Goal: Information Seeking & Learning: Learn about a topic

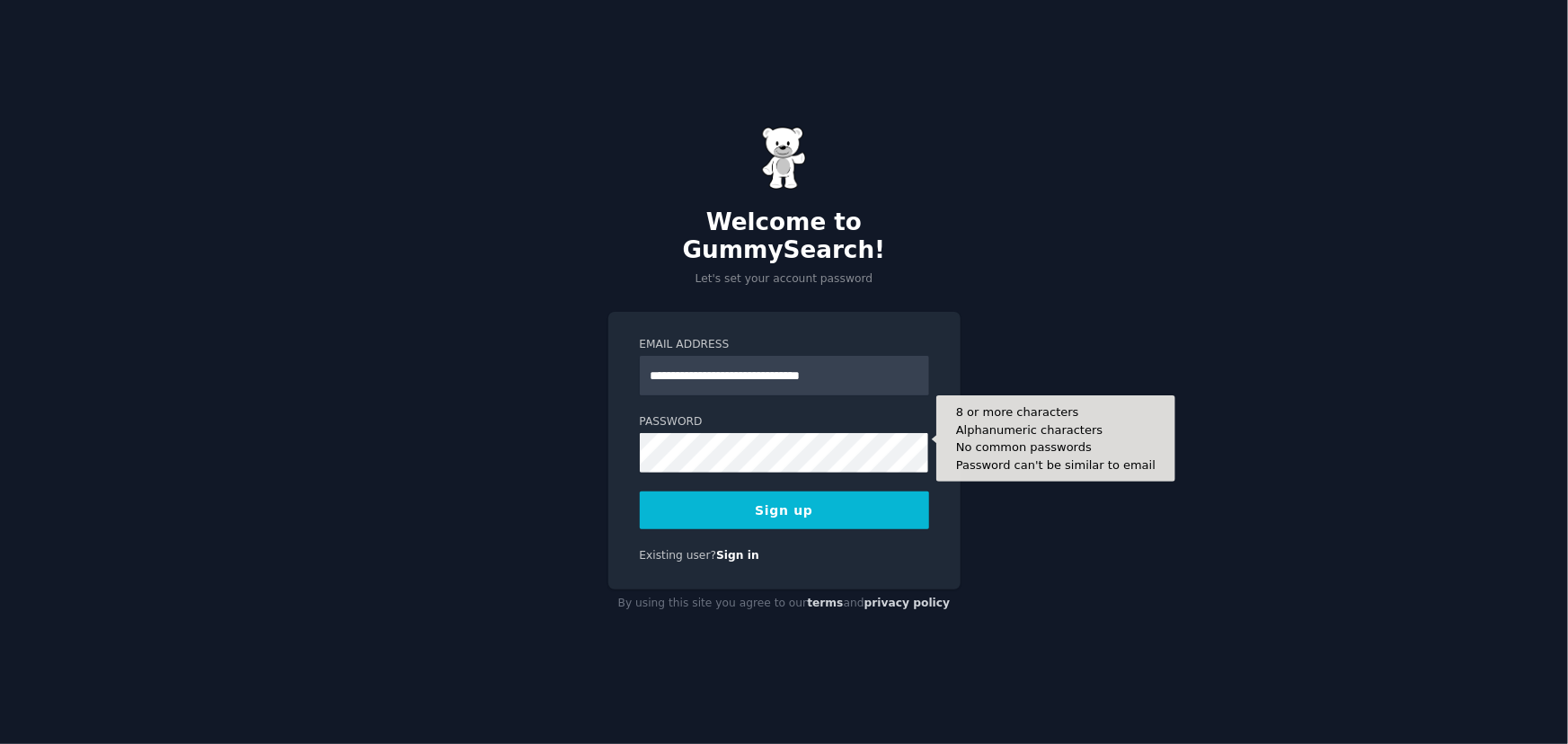
type input "**********"
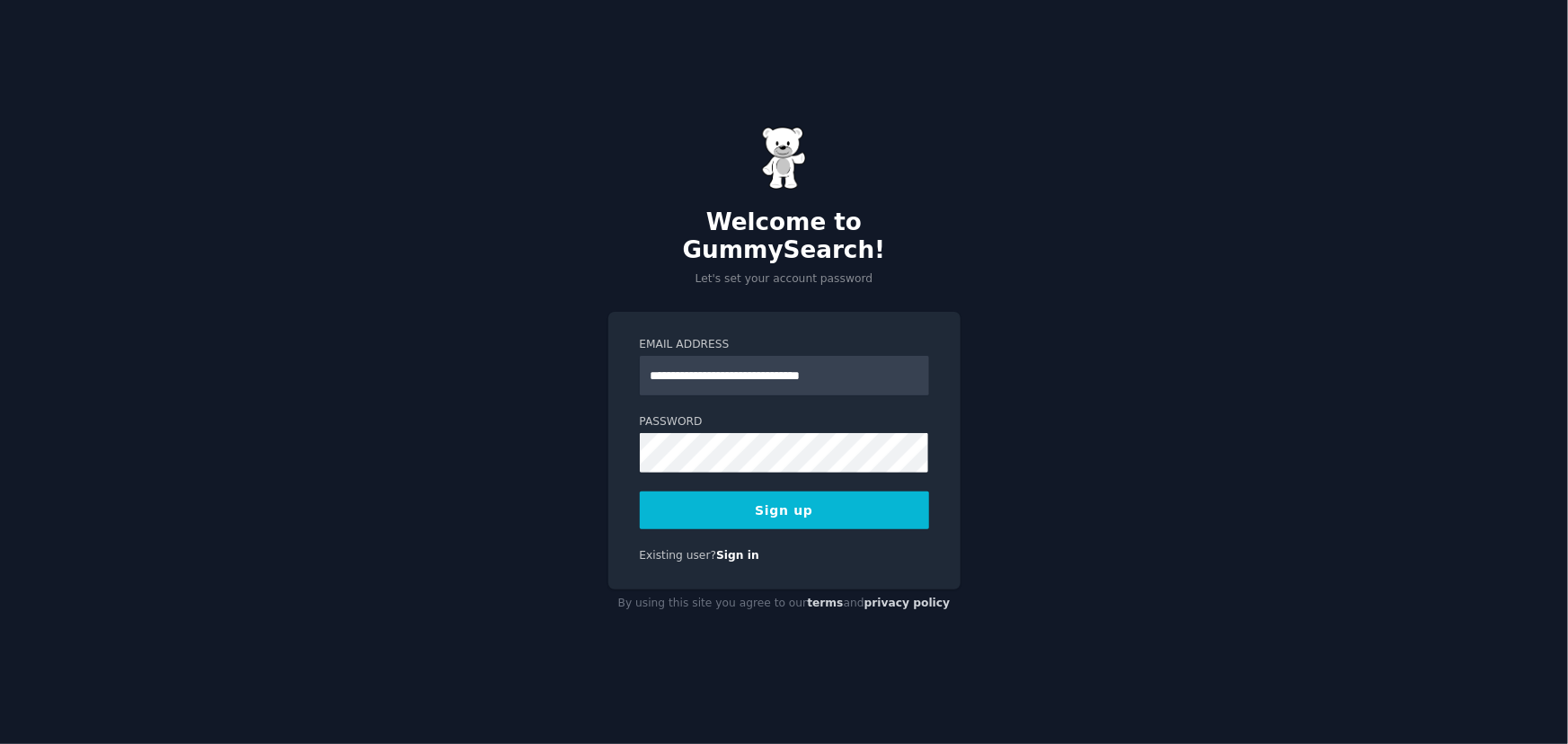
click at [769, 492] on button "Sign up" at bounding box center [784, 510] width 289 height 37
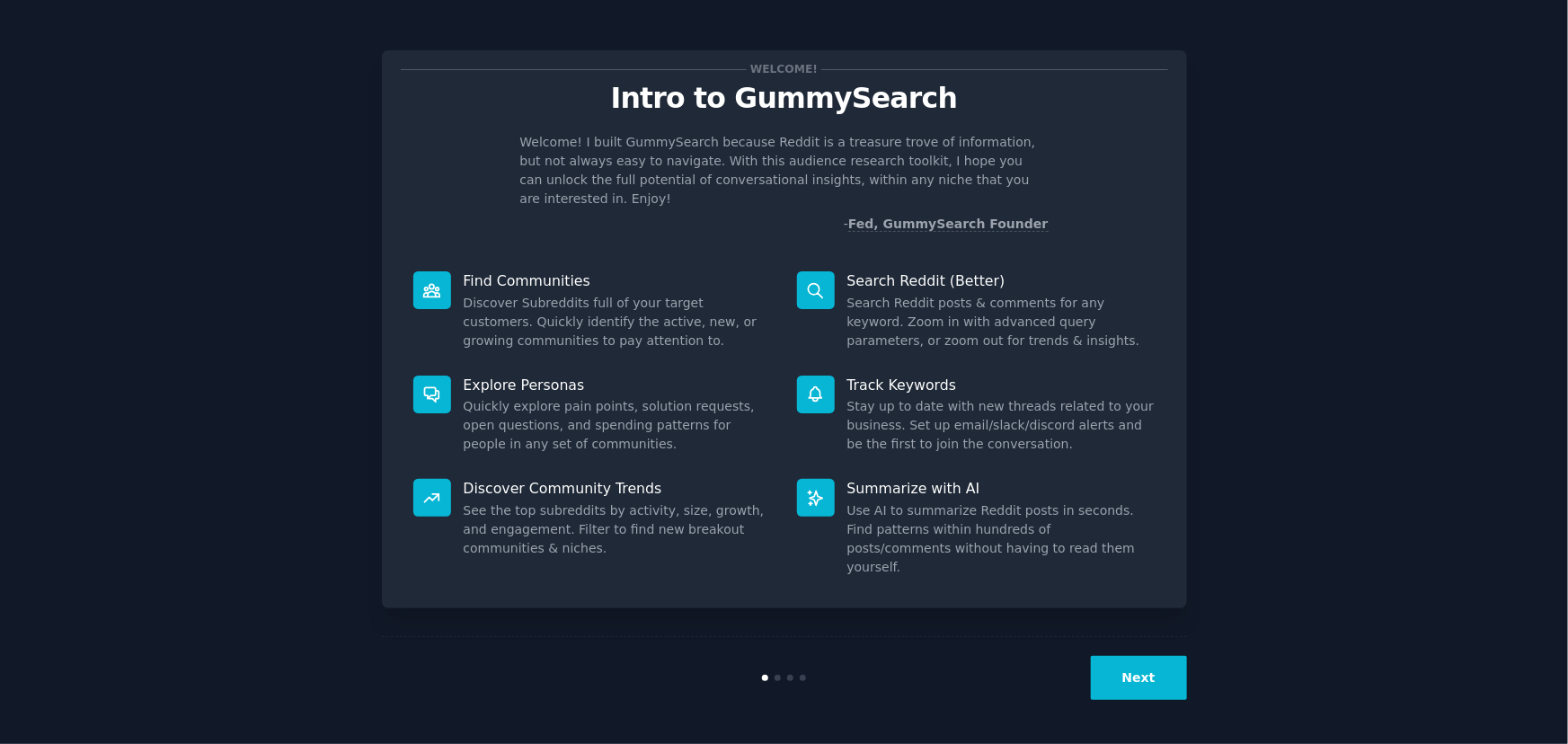
click at [1115, 688] on button "Next" at bounding box center [1139, 678] width 96 height 44
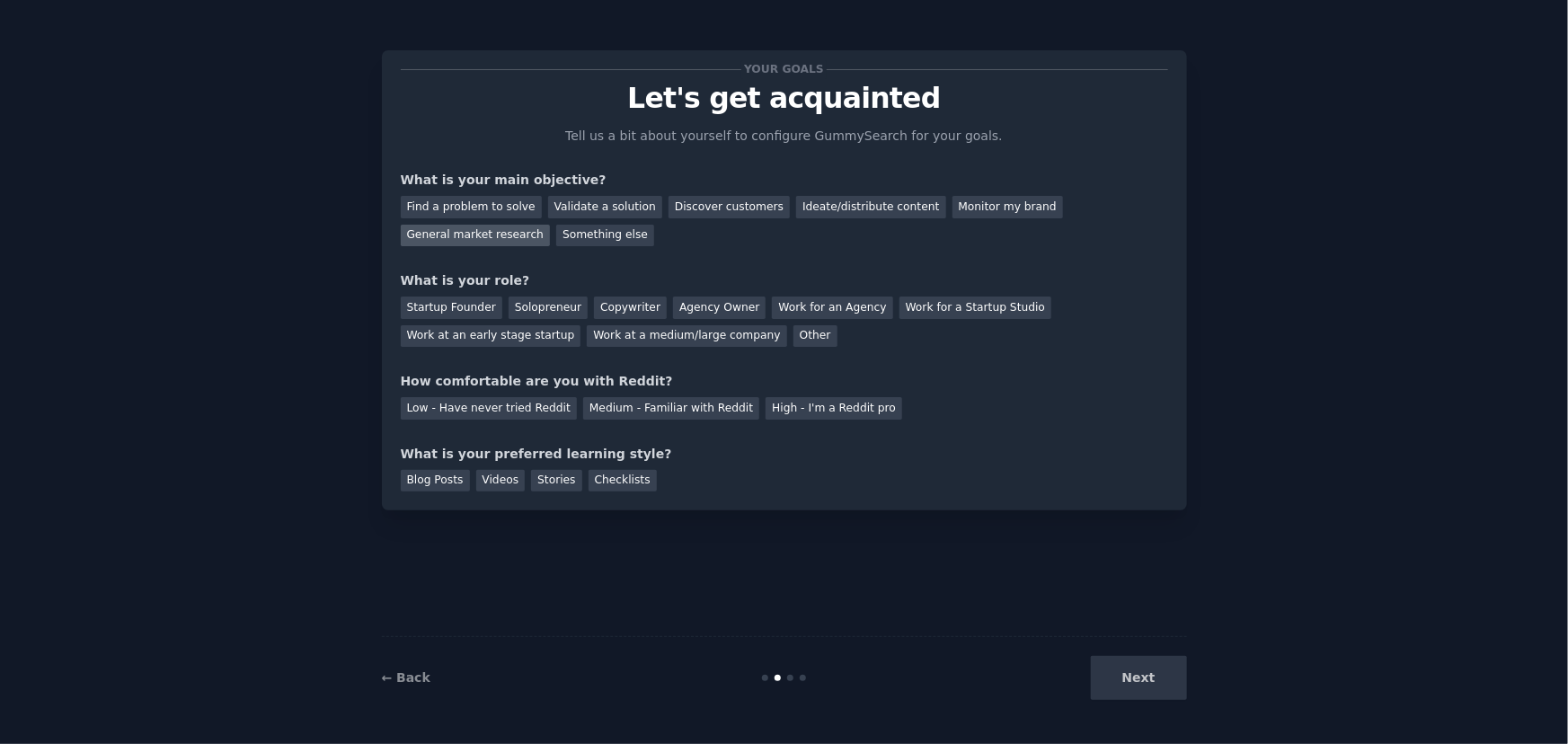
click at [550, 225] on div "General market research" at bounding box center [476, 236] width 150 height 22
click at [620, 307] on div "Copywriter" at bounding box center [631, 307] width 73 height 22
click at [658, 406] on div "Medium - Familiar with Reddit" at bounding box center [671, 408] width 176 height 22
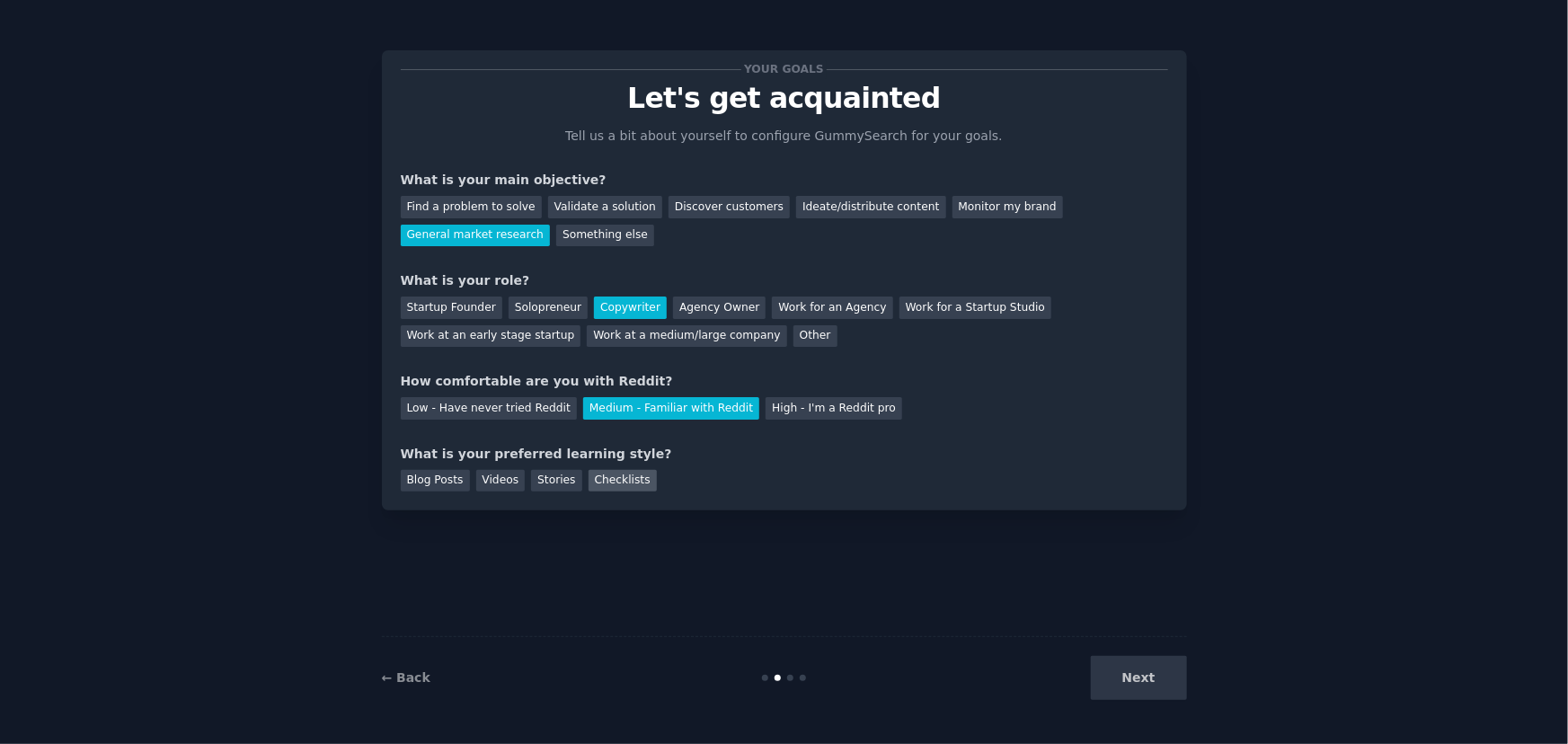
click at [615, 477] on div "Checklists" at bounding box center [622, 481] width 68 height 22
click at [1141, 692] on button "Next" at bounding box center [1139, 678] width 96 height 44
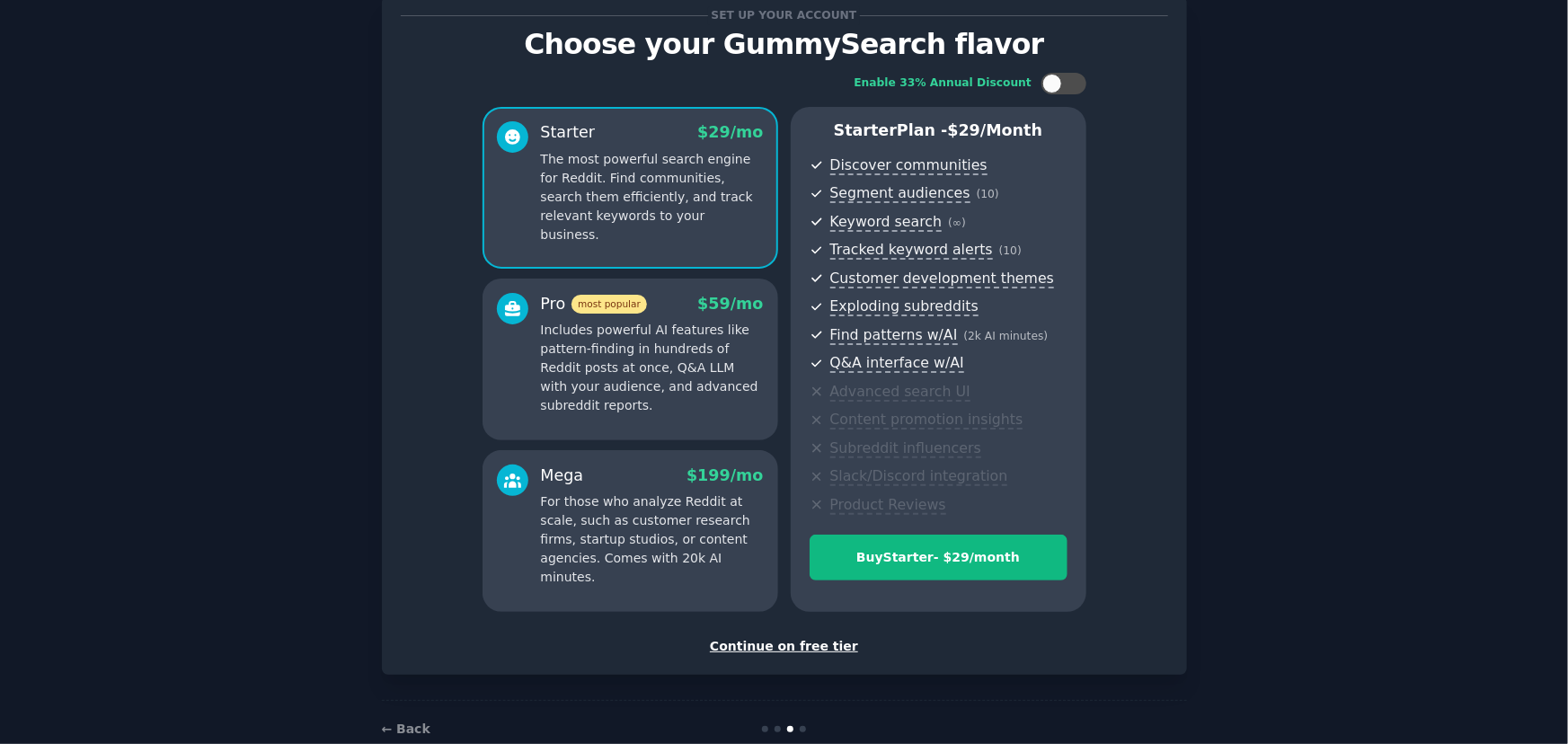
scroll to position [80, 0]
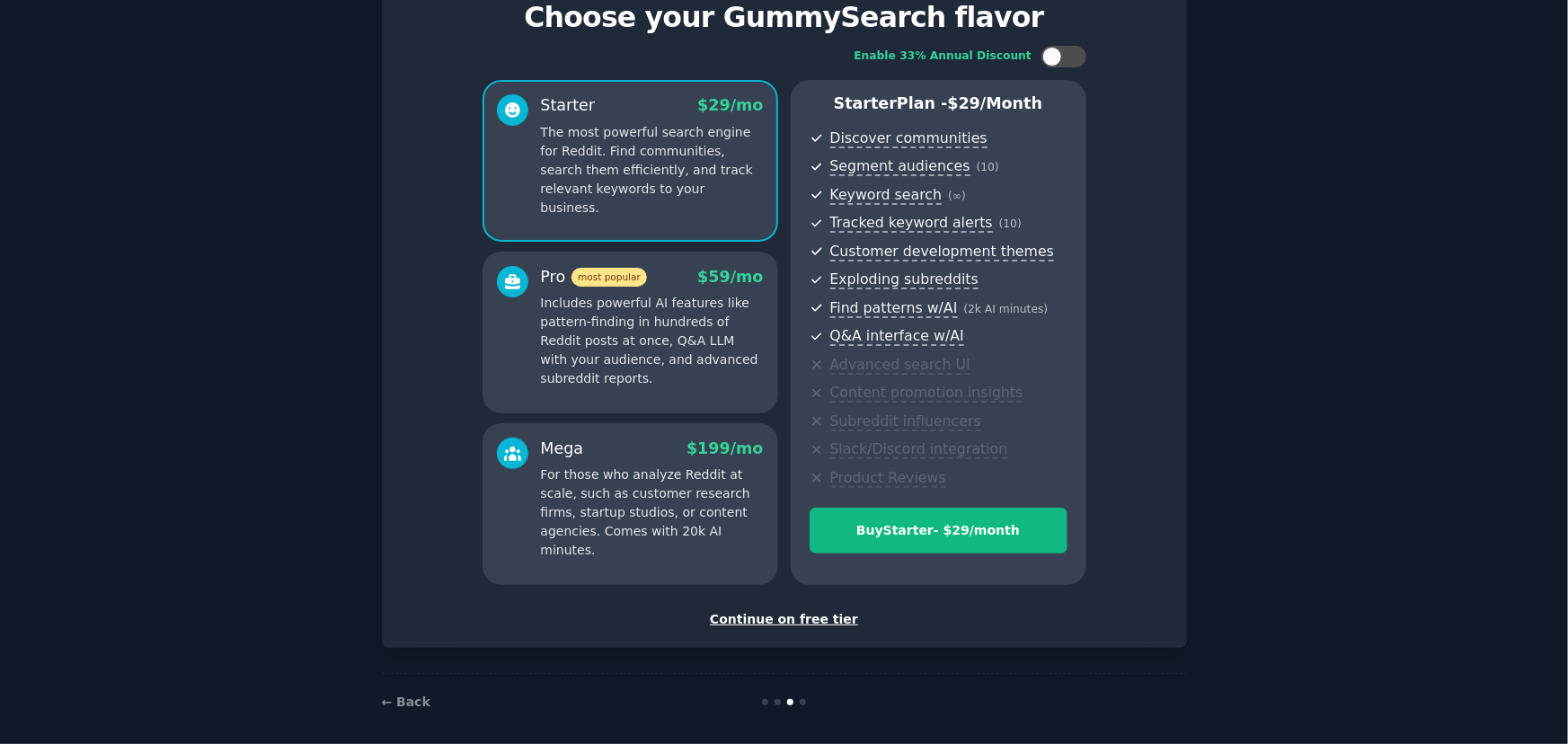
click at [790, 627] on div "Set up your account Choose your GummySearch flavor Enable 33% Annual Discount S…" at bounding box center [784, 308] width 805 height 679
click at [793, 617] on div "Continue on free tier" at bounding box center [785, 620] width 768 height 19
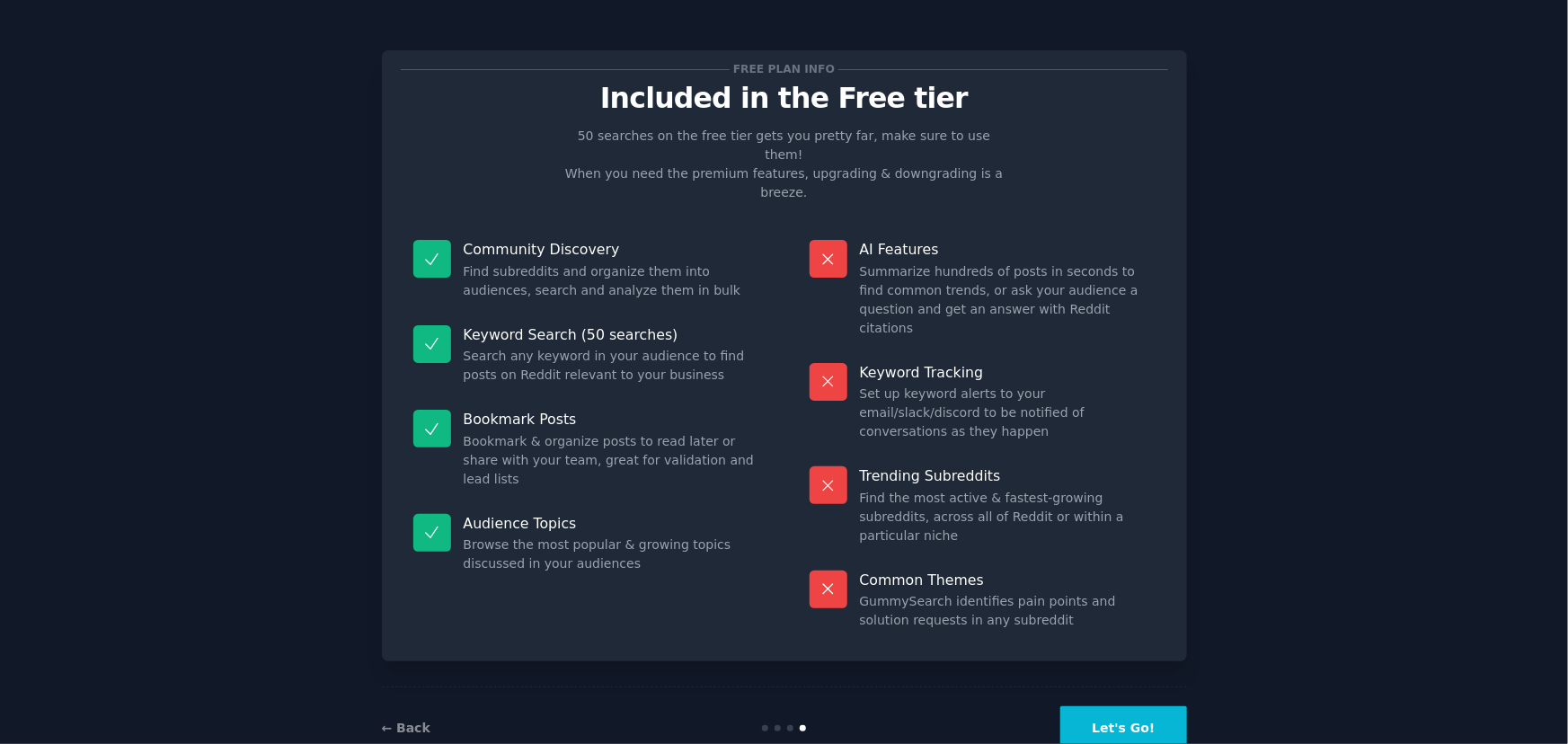
click at [1152, 707] on button "Let's Go!" at bounding box center [1123, 729] width 125 height 44
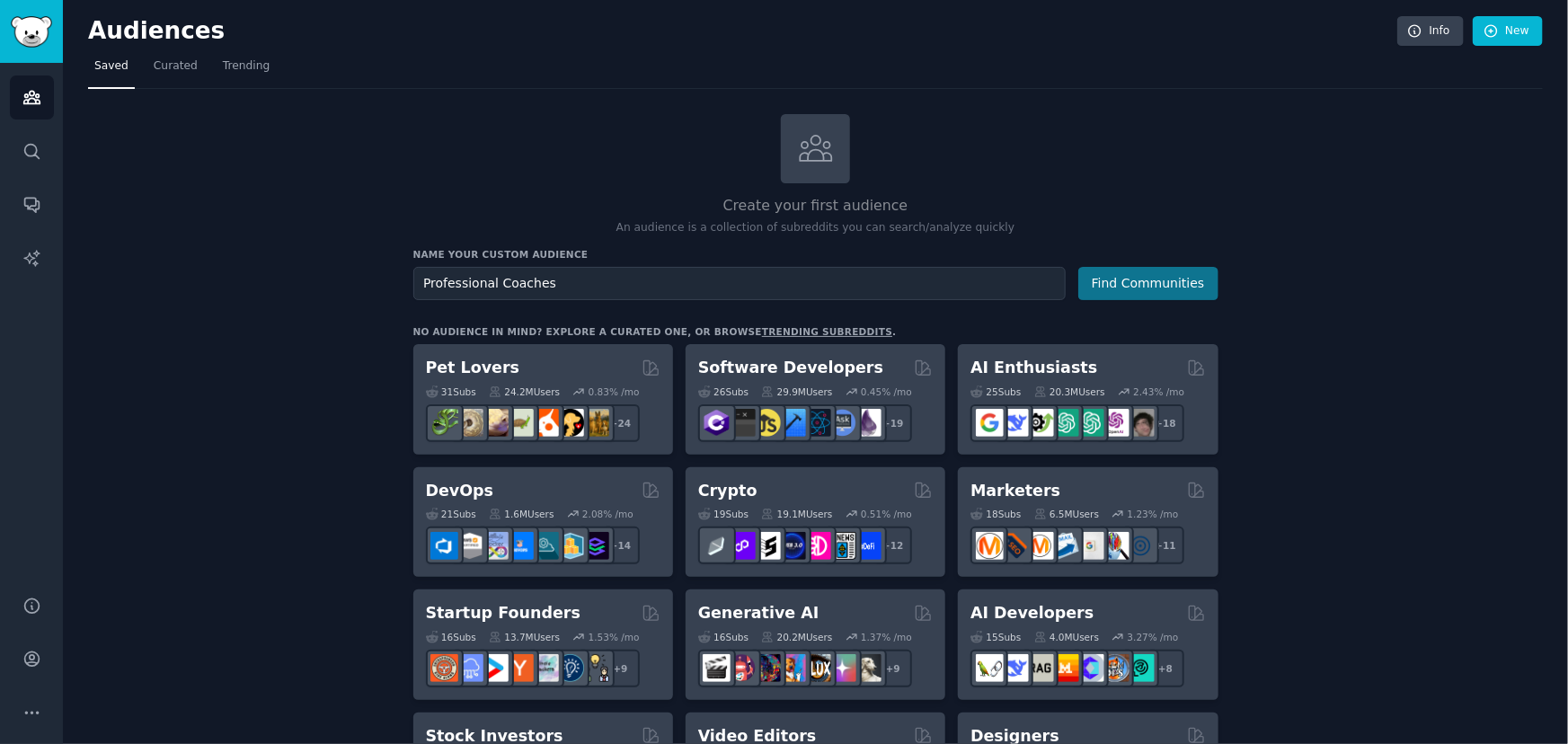
type input "Professional Coaches"
click at [1168, 278] on button "Find Communities" at bounding box center [1149, 283] width 140 height 34
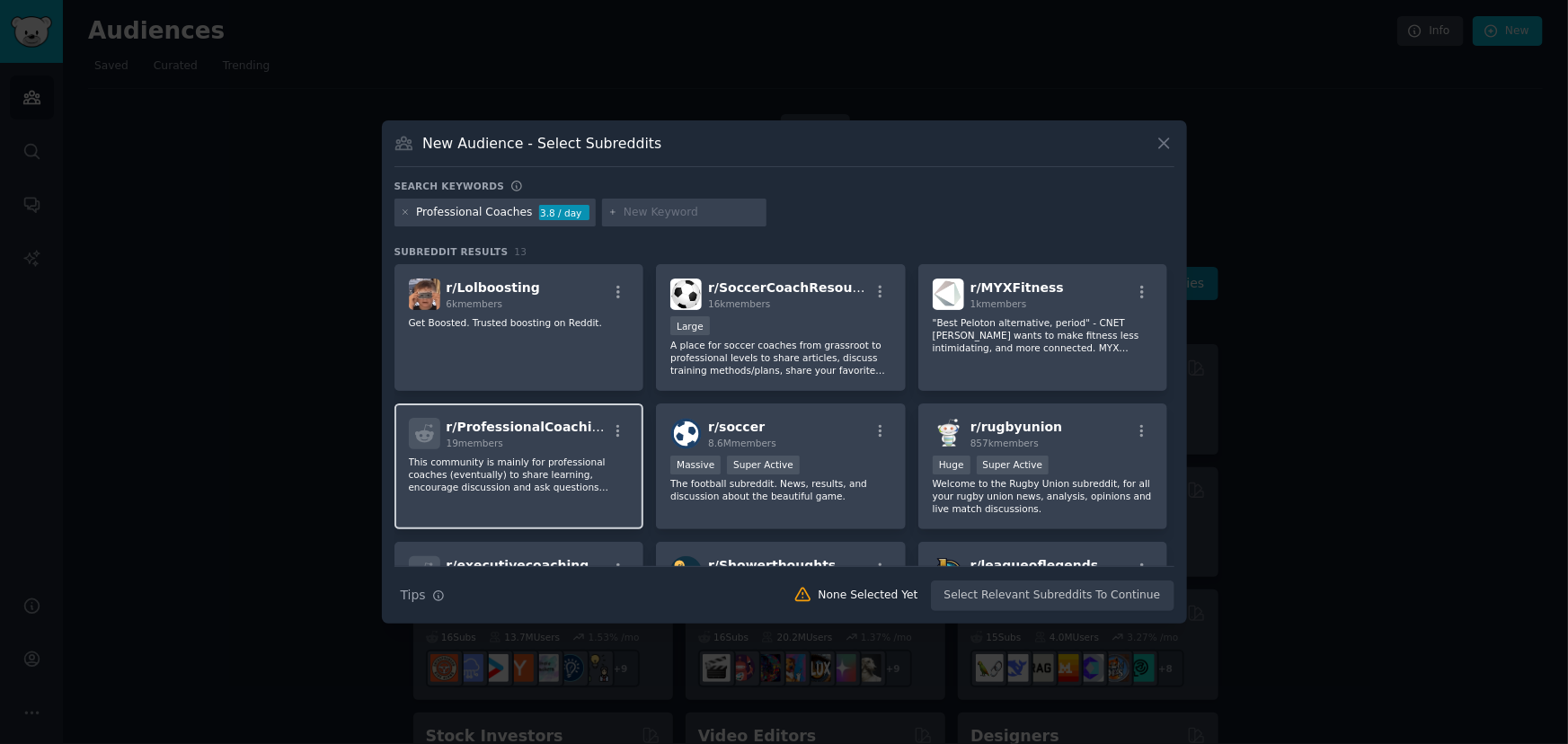
click at [505, 424] on span "r/ ProfessionalCoaching" at bounding box center [528, 426] width 164 height 14
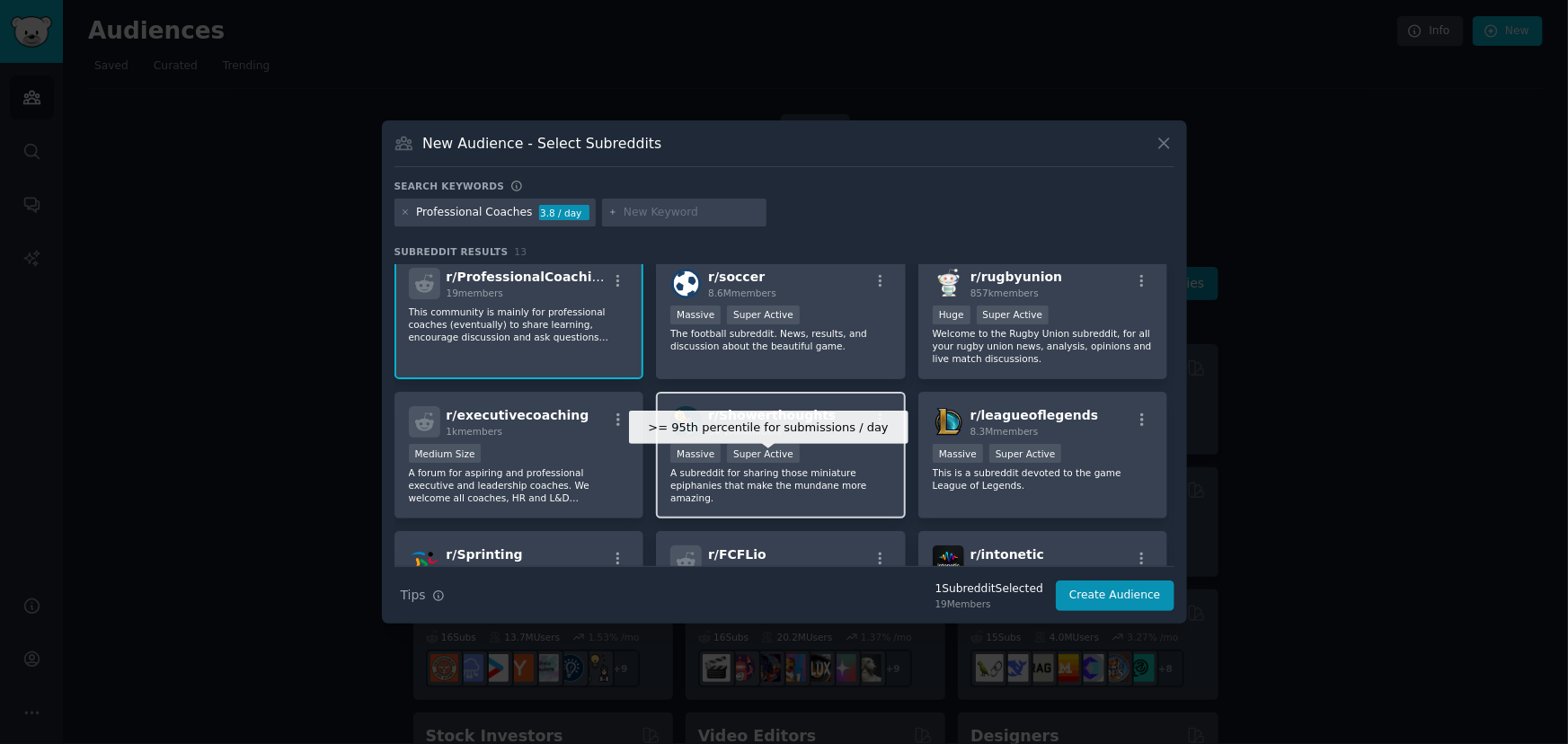
scroll to position [163, 0]
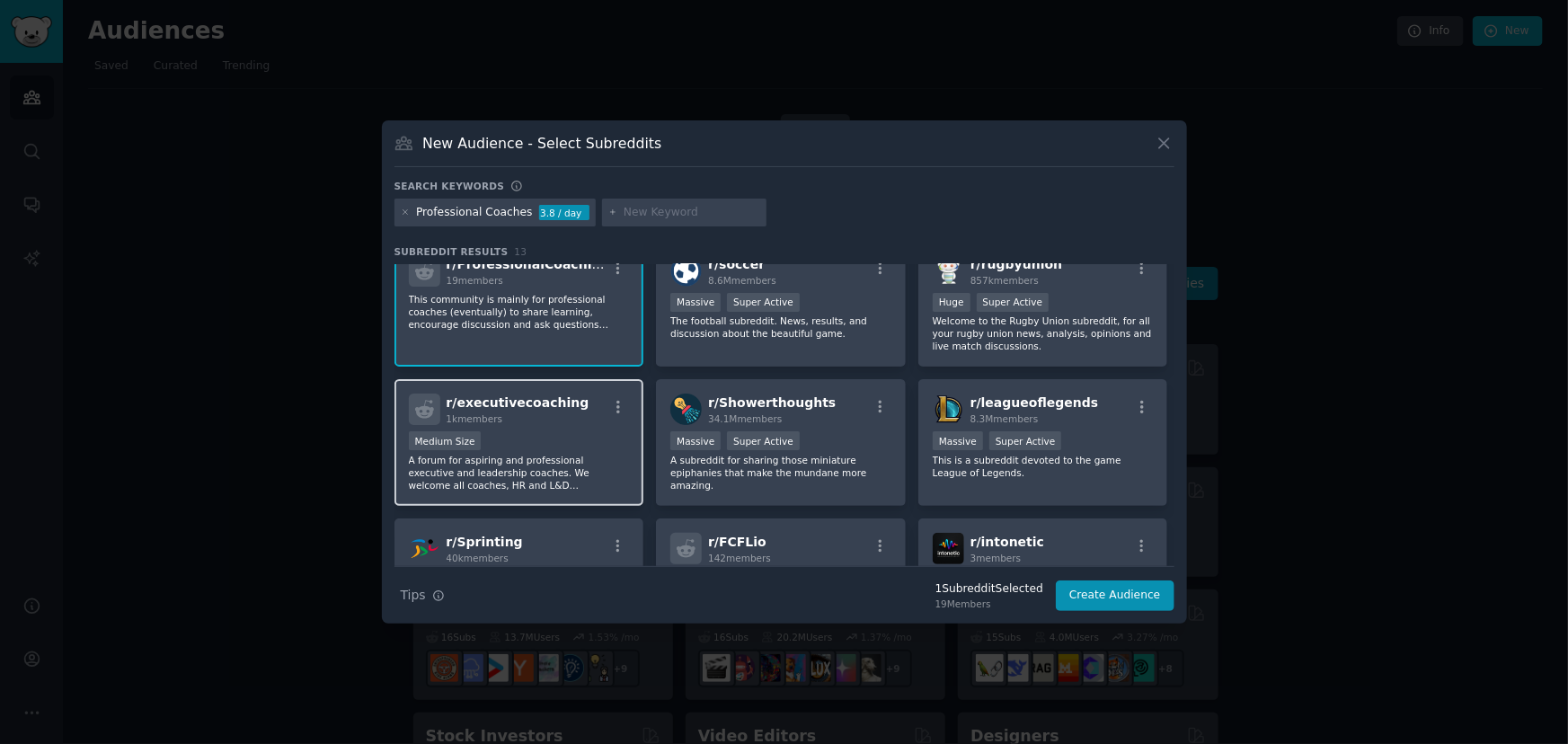
click at [502, 461] on p "A forum for aspiring and professional executive and leadership coaches. We welc…" at bounding box center [519, 472] width 221 height 37
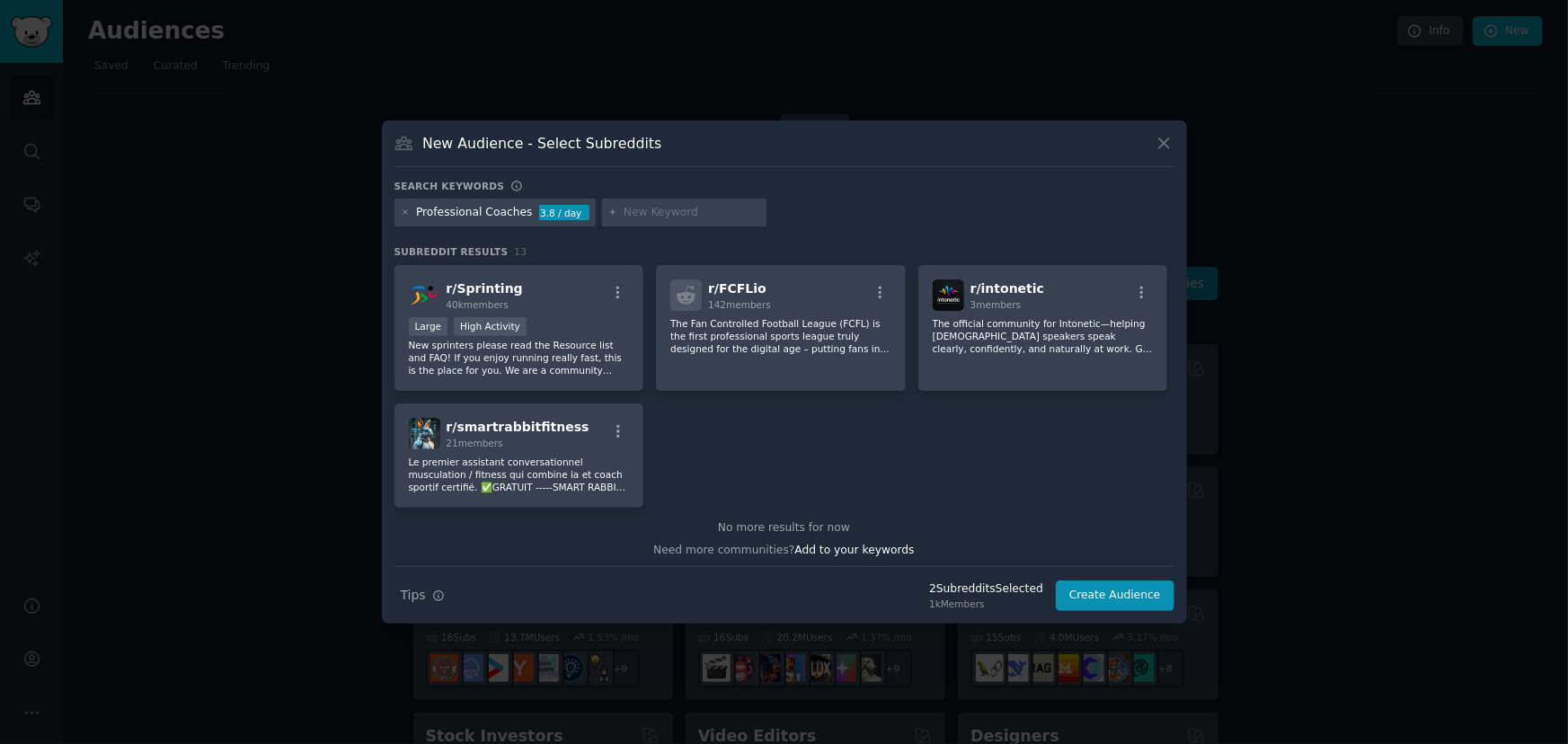
scroll to position [418, 0]
click at [661, 200] on div at bounding box center [684, 213] width 166 height 29
click at [664, 208] on input "text" at bounding box center [691, 213] width 137 height 16
type input "ICF"
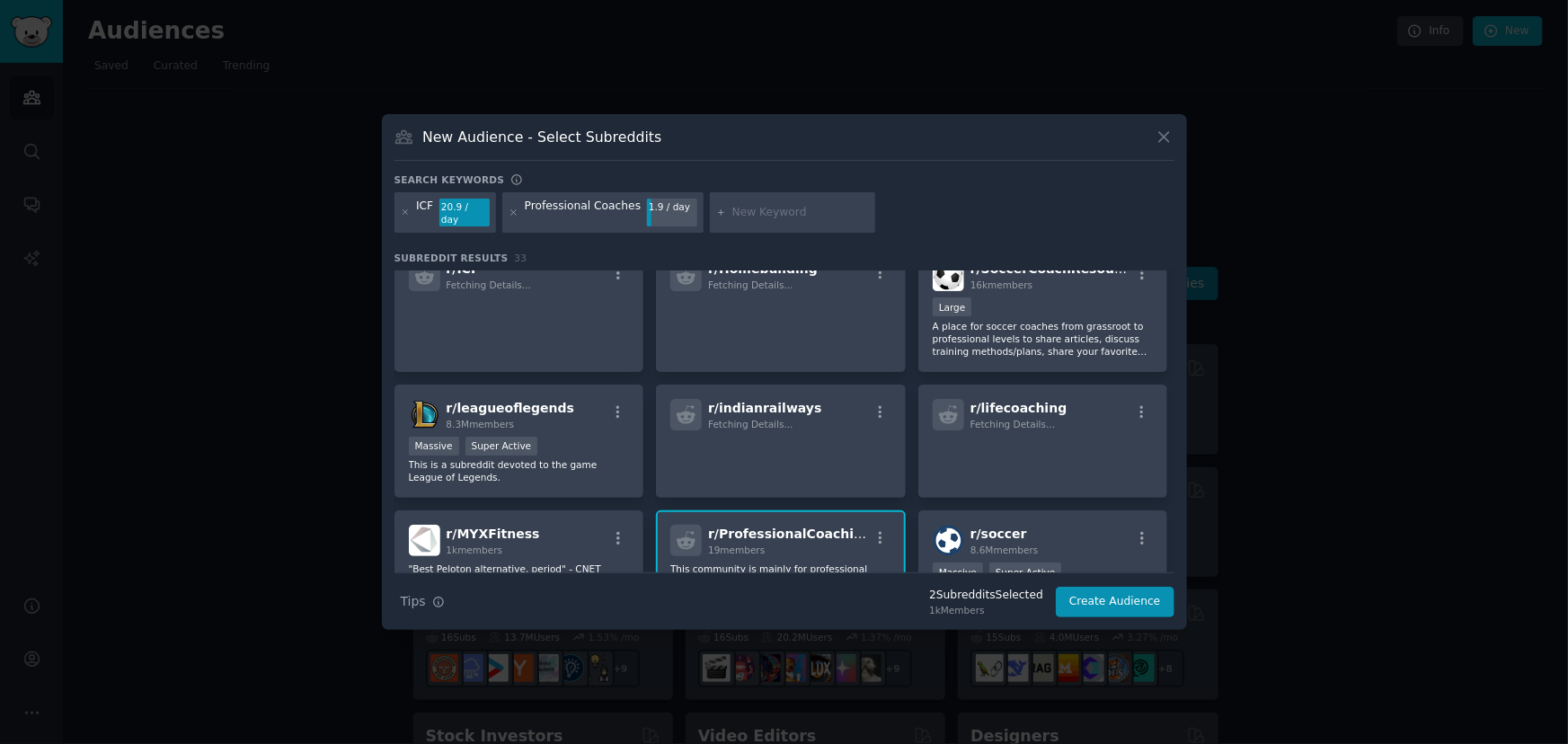
scroll to position [107, 0]
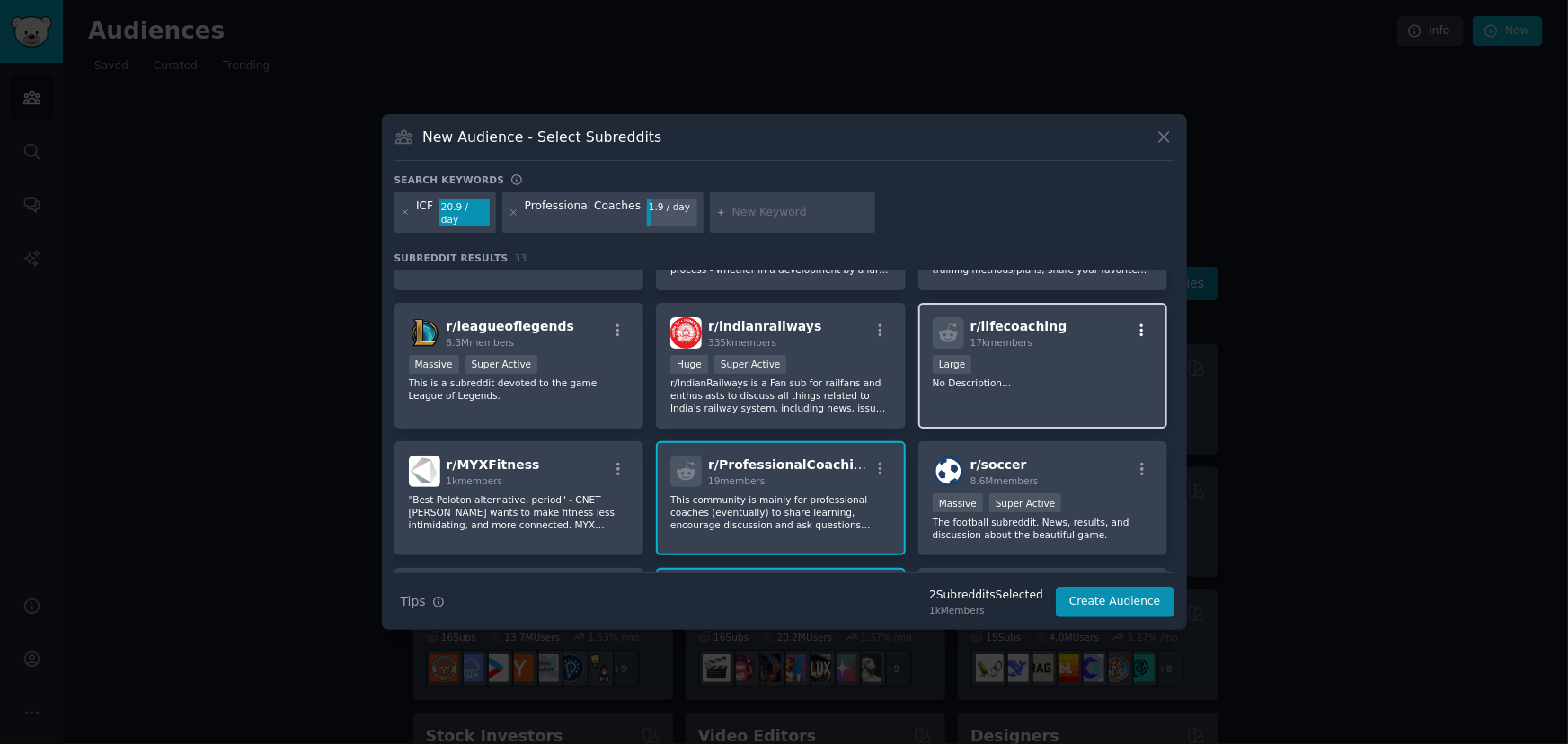
click at [1140, 325] on icon "button" at bounding box center [1142, 329] width 4 height 12
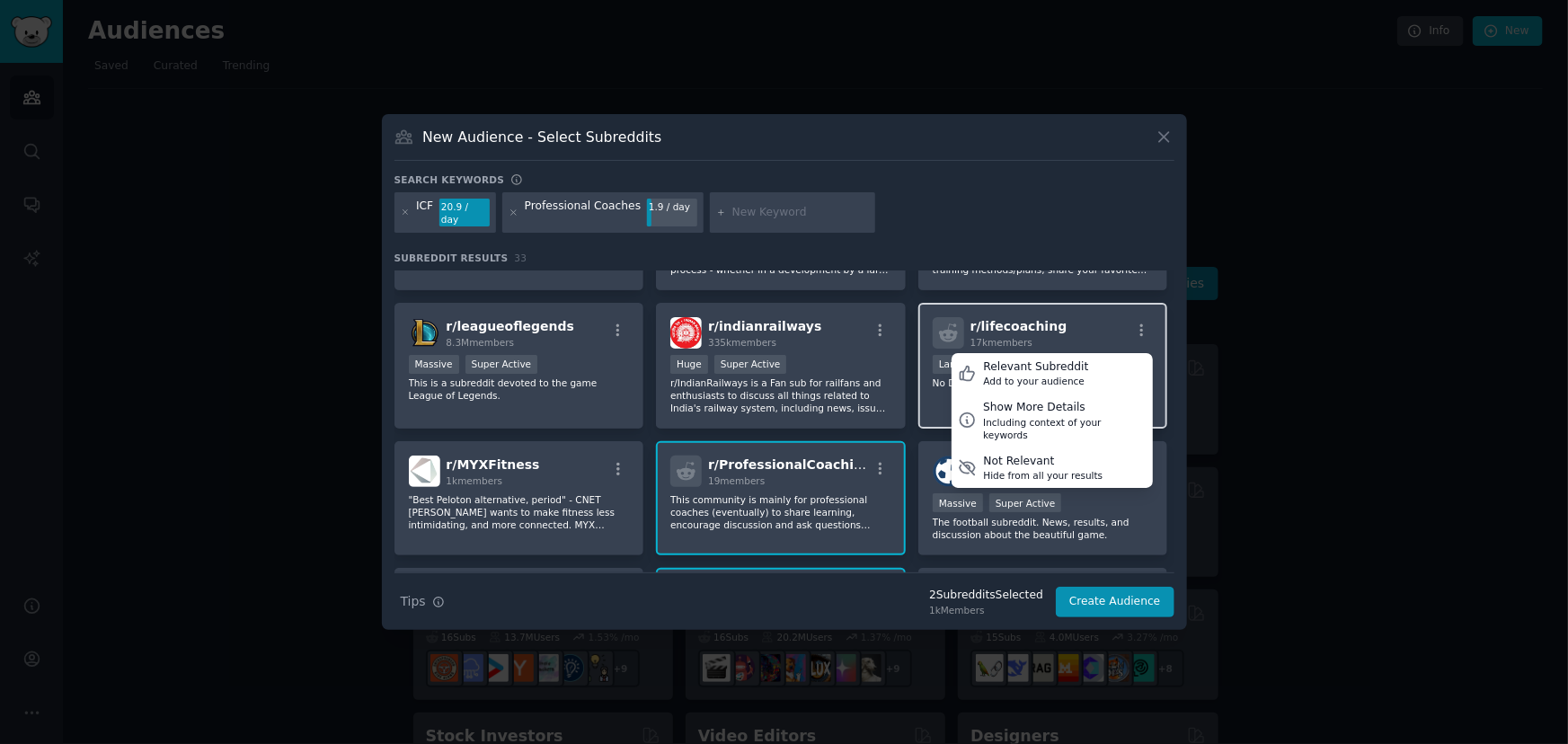
click at [1025, 326] on span "r/ lifecoaching" at bounding box center [1019, 326] width 97 height 14
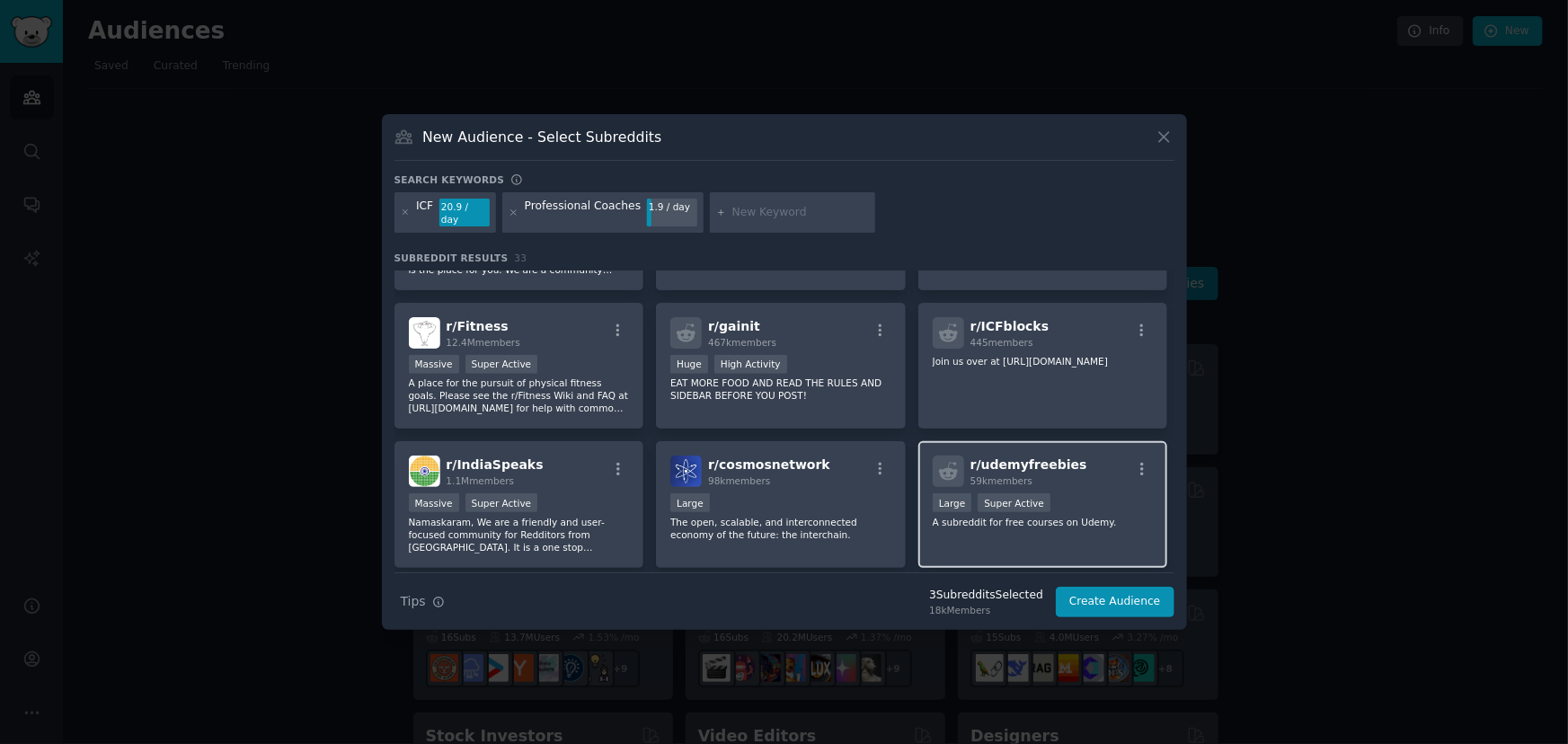
scroll to position [679, 0]
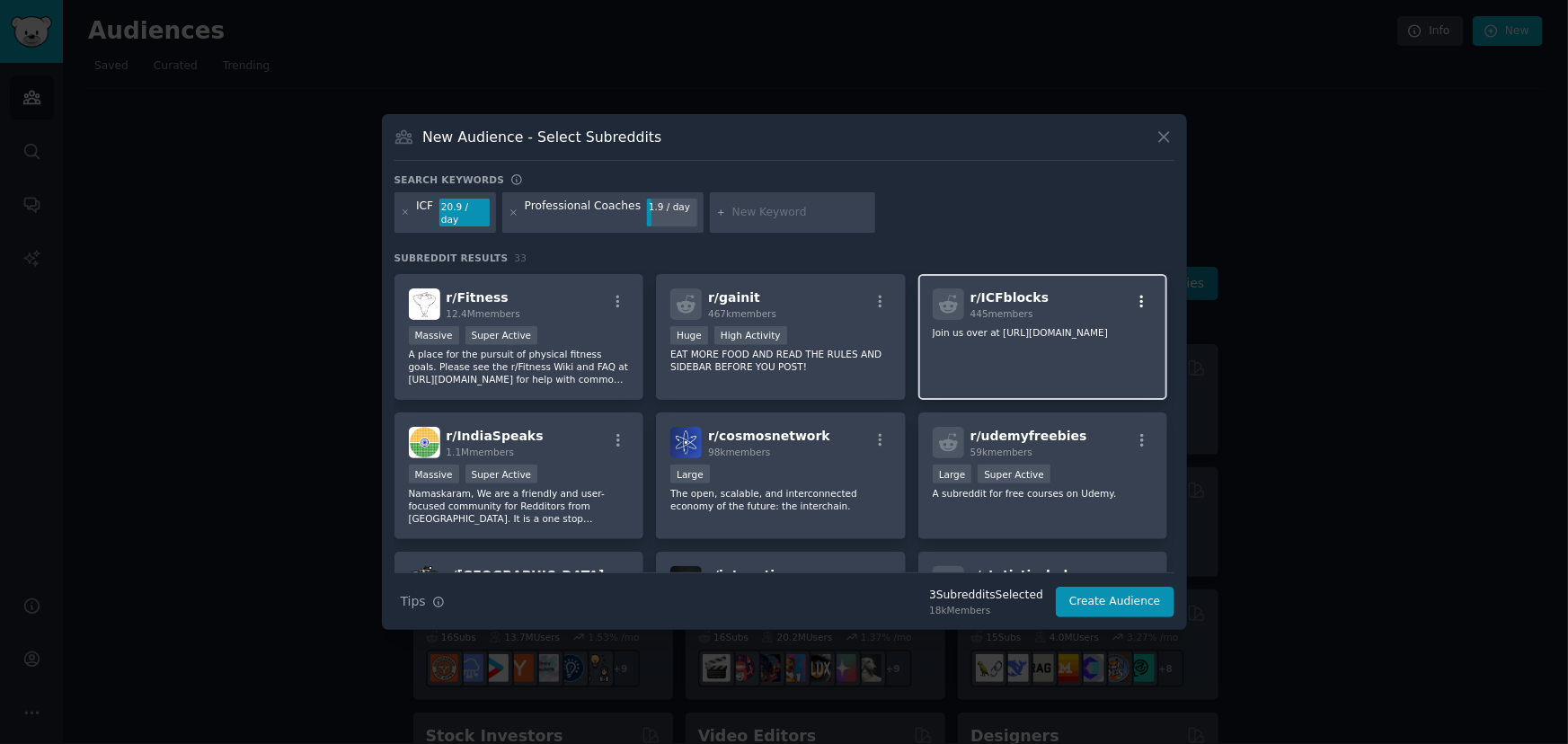
click at [1140, 297] on icon "button" at bounding box center [1142, 301] width 4 height 12
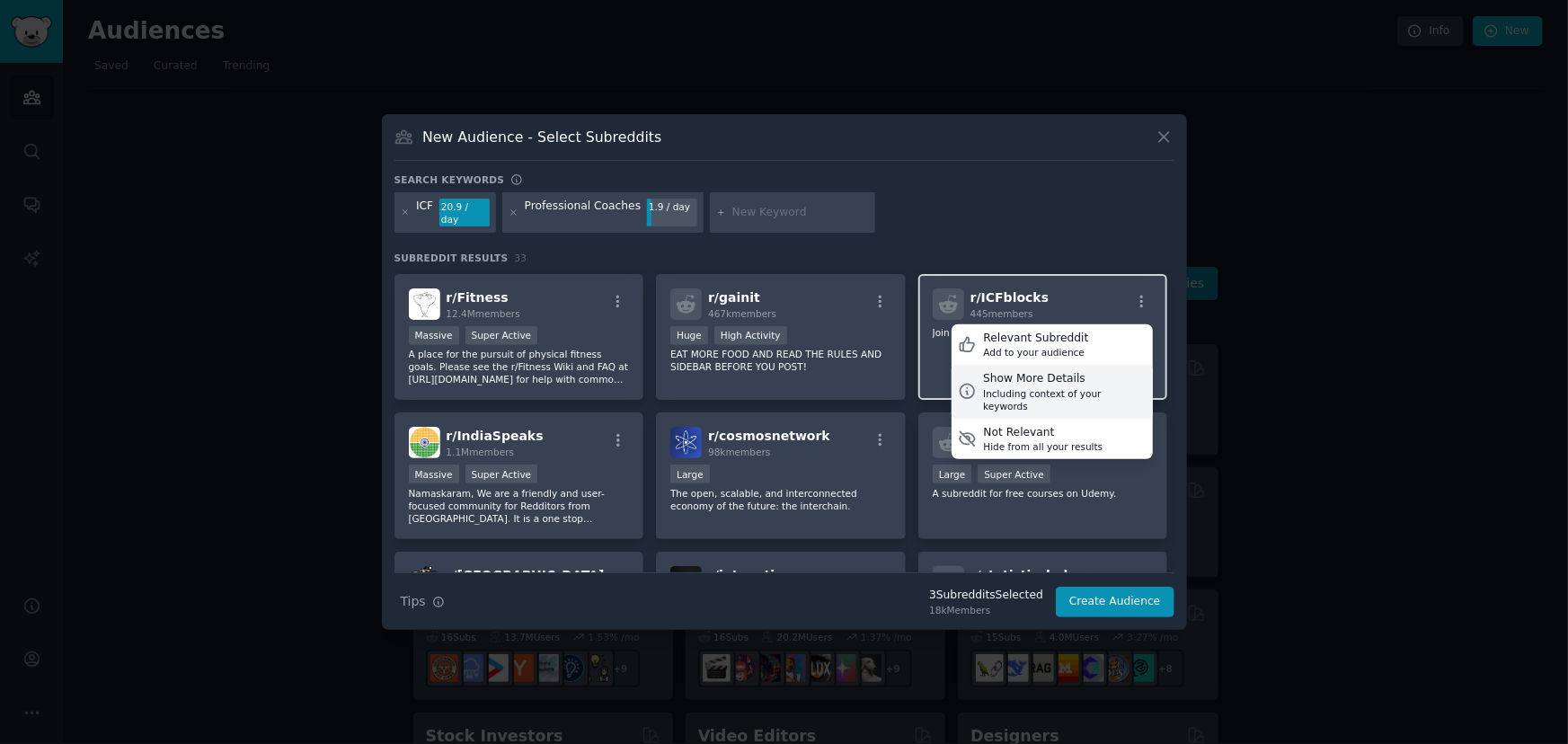
click at [1087, 388] on div "Including context of your keywords" at bounding box center [1064, 400] width 164 height 25
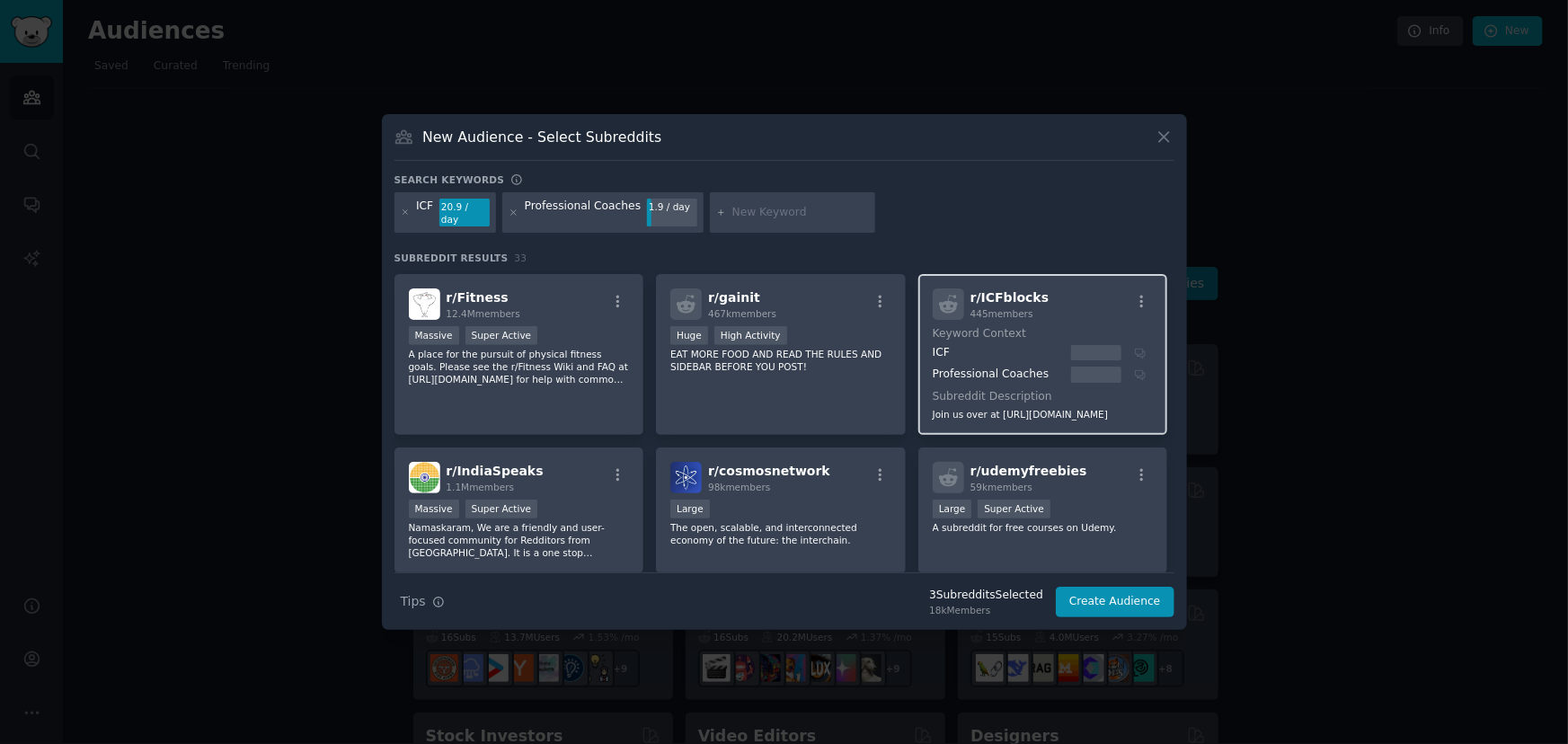
click at [936, 350] on div "ICF" at bounding box center [998, 352] width 133 height 16
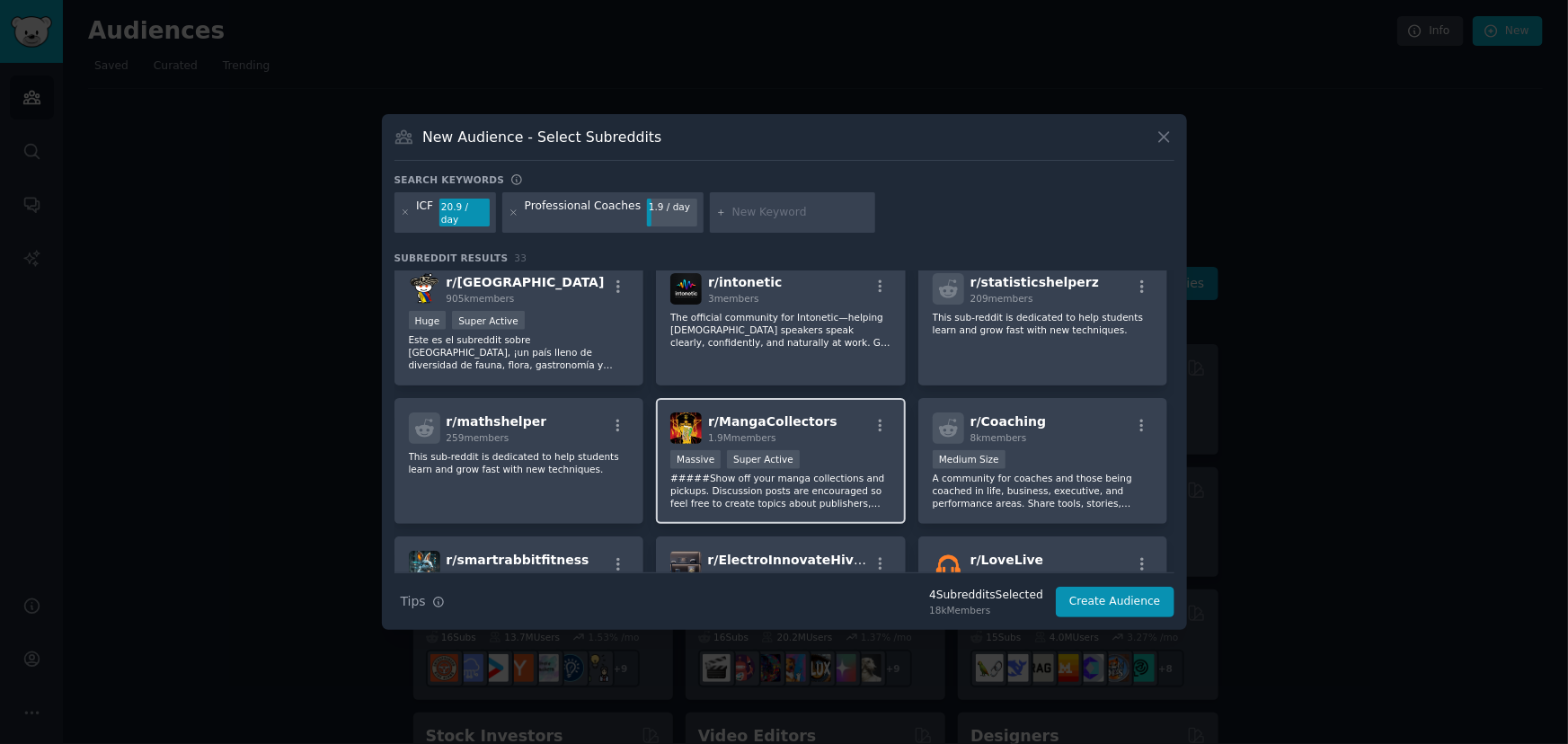
scroll to position [1088, 0]
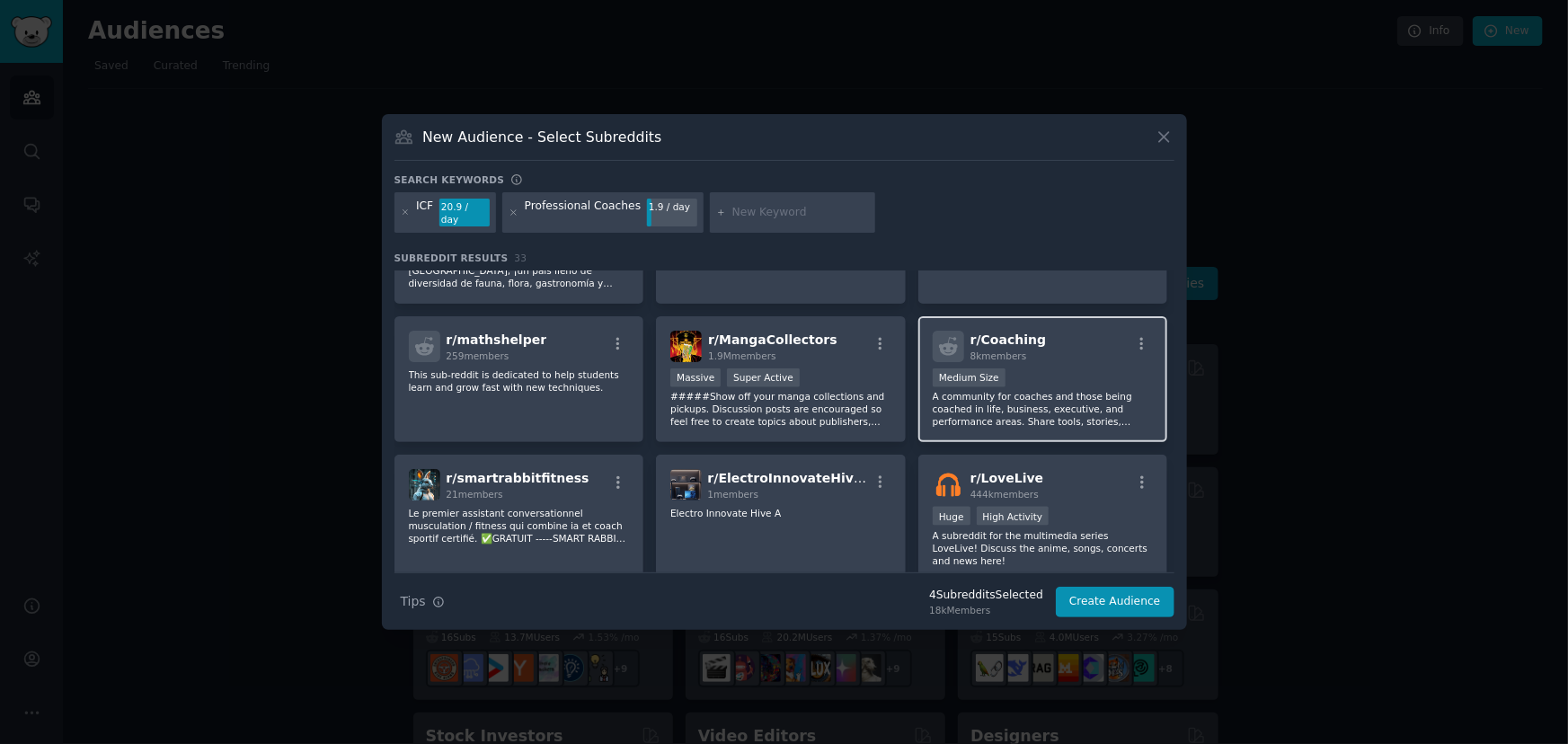
click at [1111, 396] on p "A community for coaches and those being coached in life, business, executive, a…" at bounding box center [1042, 408] width 221 height 37
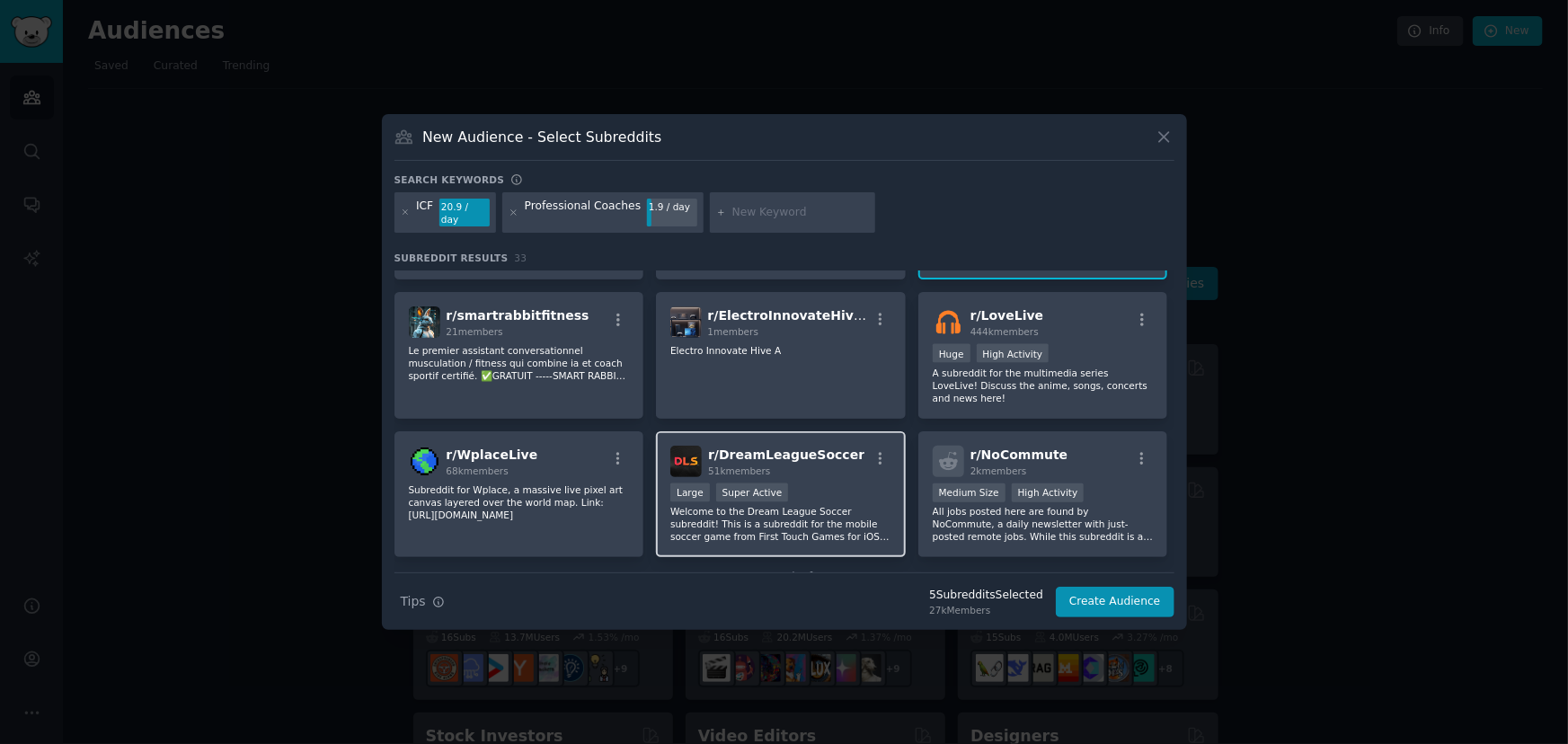
scroll to position [1281, 0]
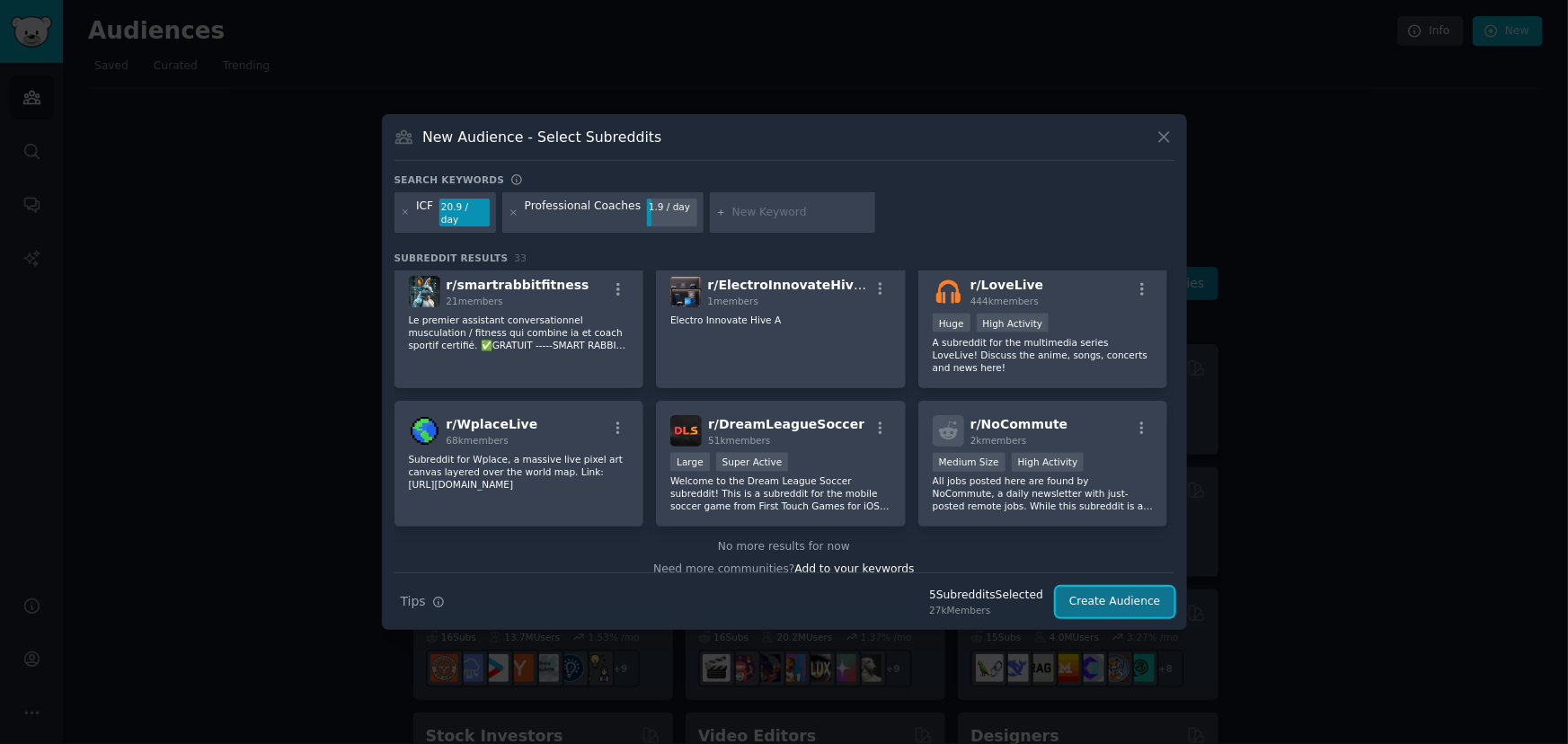
click at [1147, 596] on button "Create Audience" at bounding box center [1115, 602] width 119 height 31
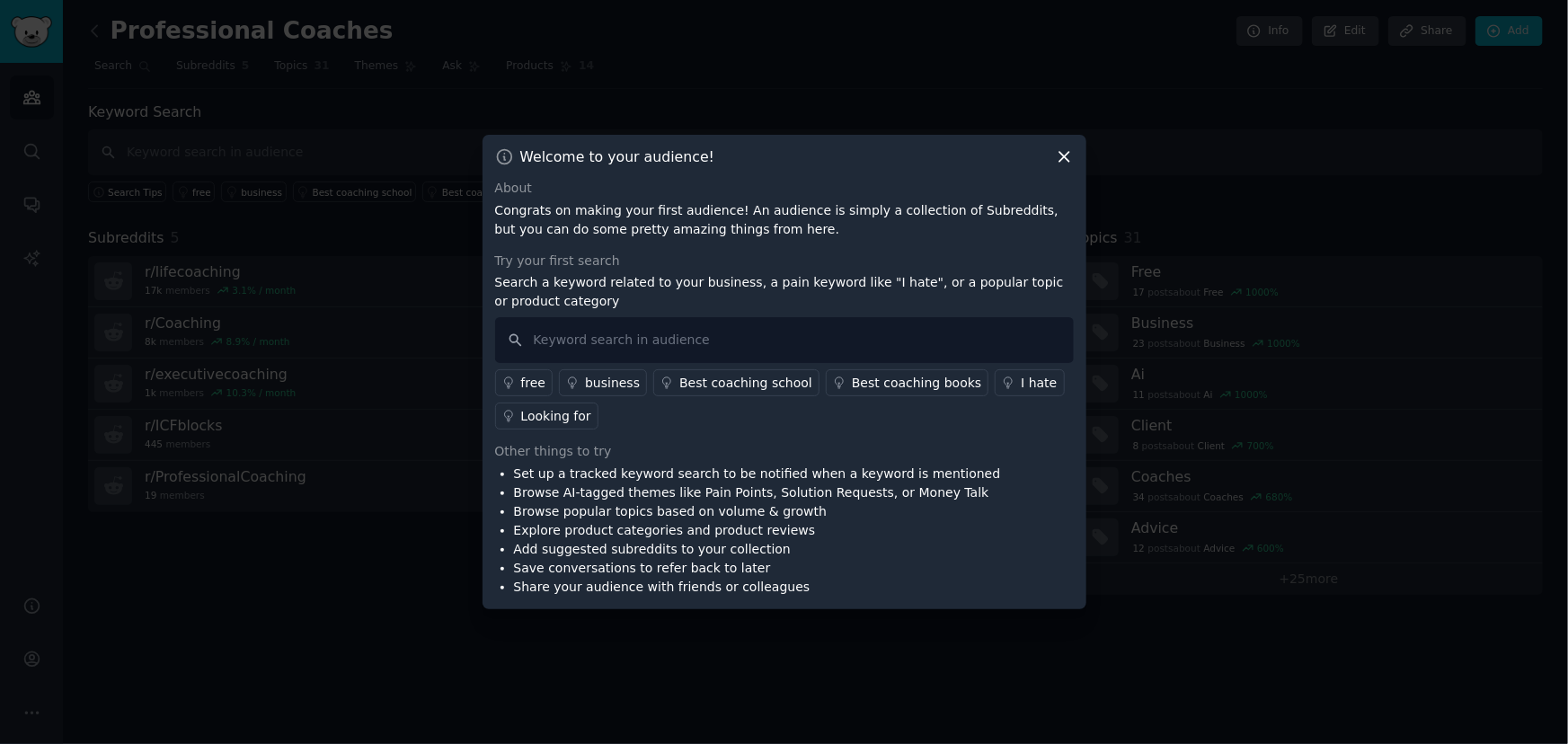
click at [1020, 386] on div "I hate" at bounding box center [1039, 384] width 36 height 19
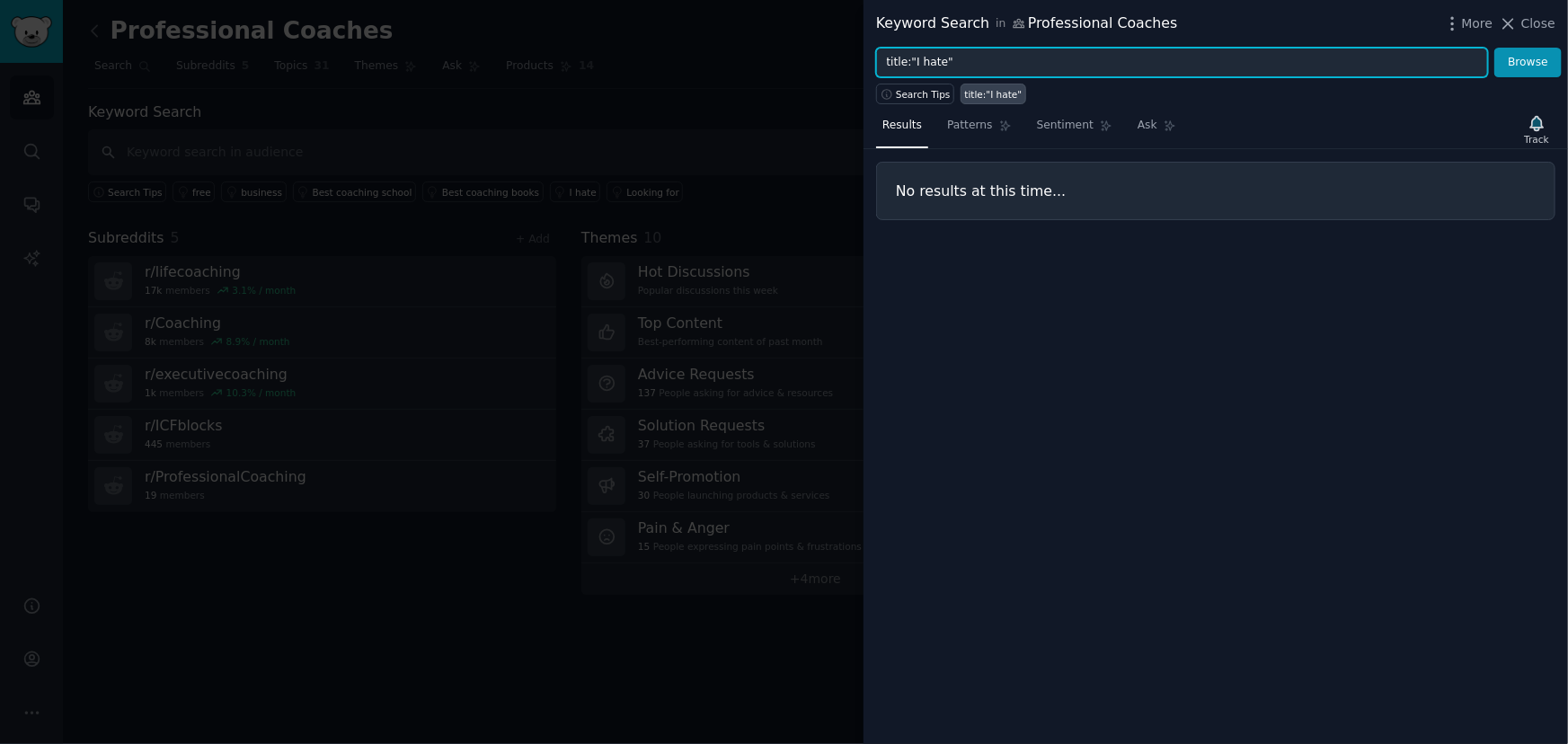
click at [1477, 62] on input "title:"I hate"" at bounding box center [1181, 63] width 612 height 31
click at [1442, 59] on input "title:"I hate"" at bounding box center [1181, 63] width 612 height 31
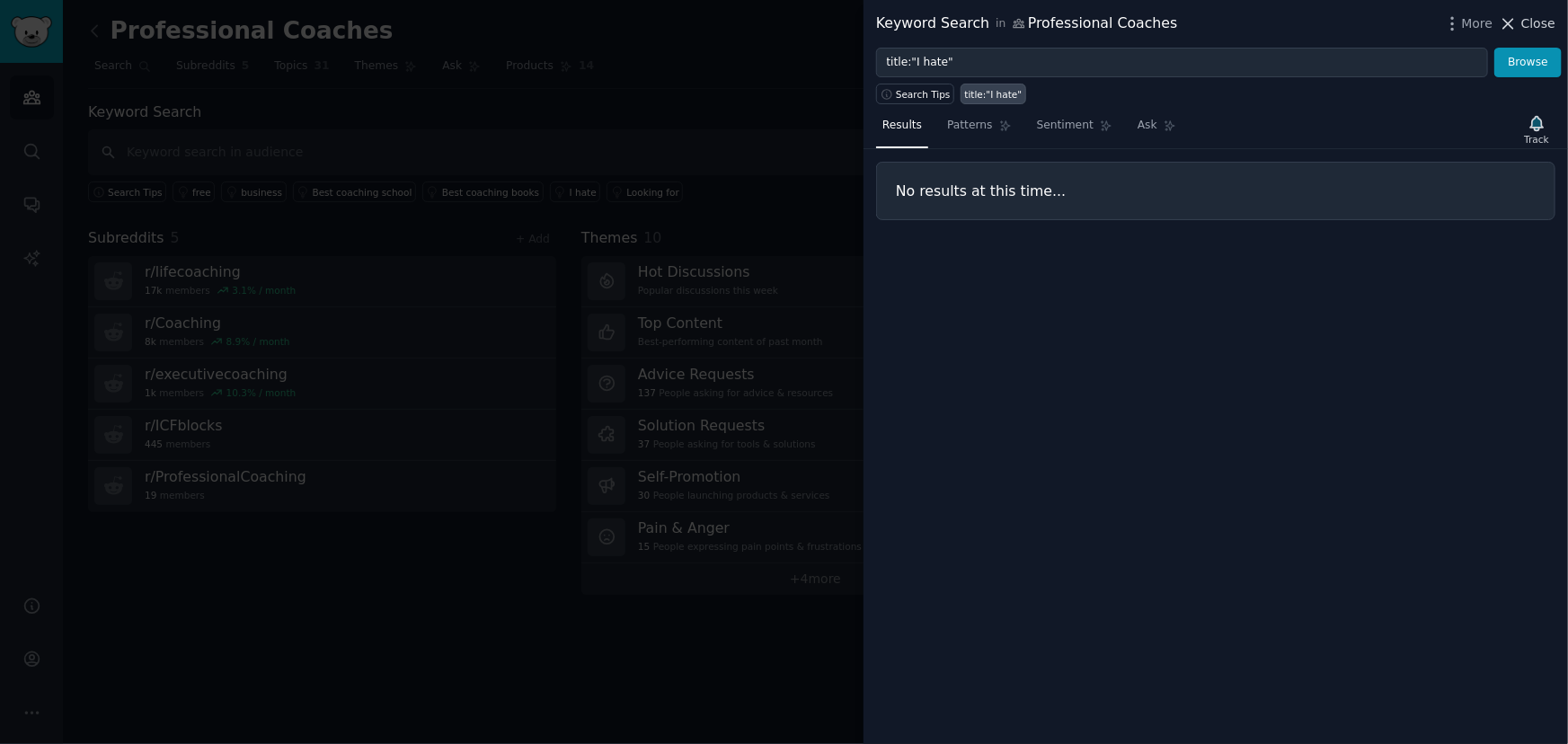
click at [1512, 20] on icon at bounding box center [1509, 24] width 19 height 19
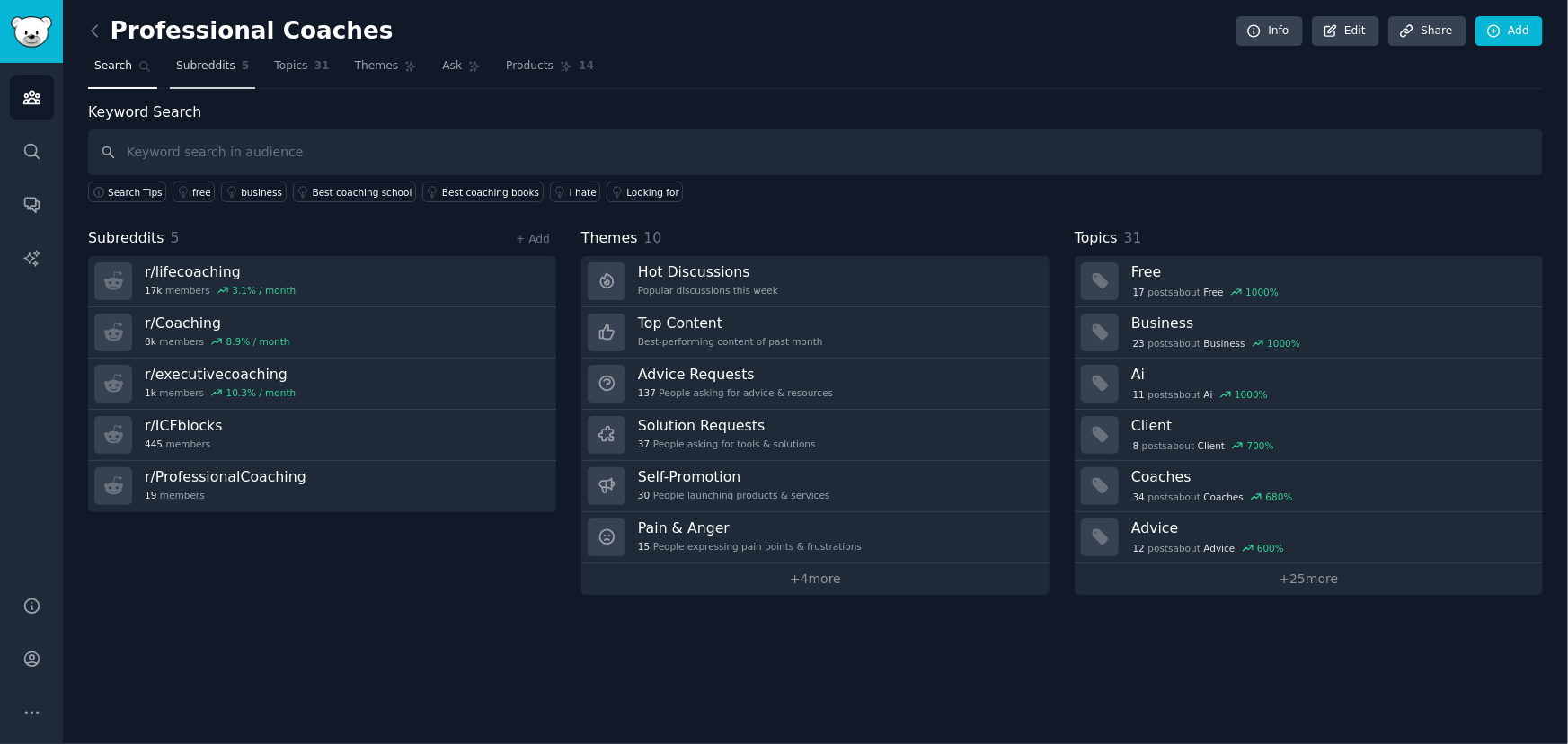
click at [209, 66] on span "Subreddits" at bounding box center [206, 66] width 59 height 16
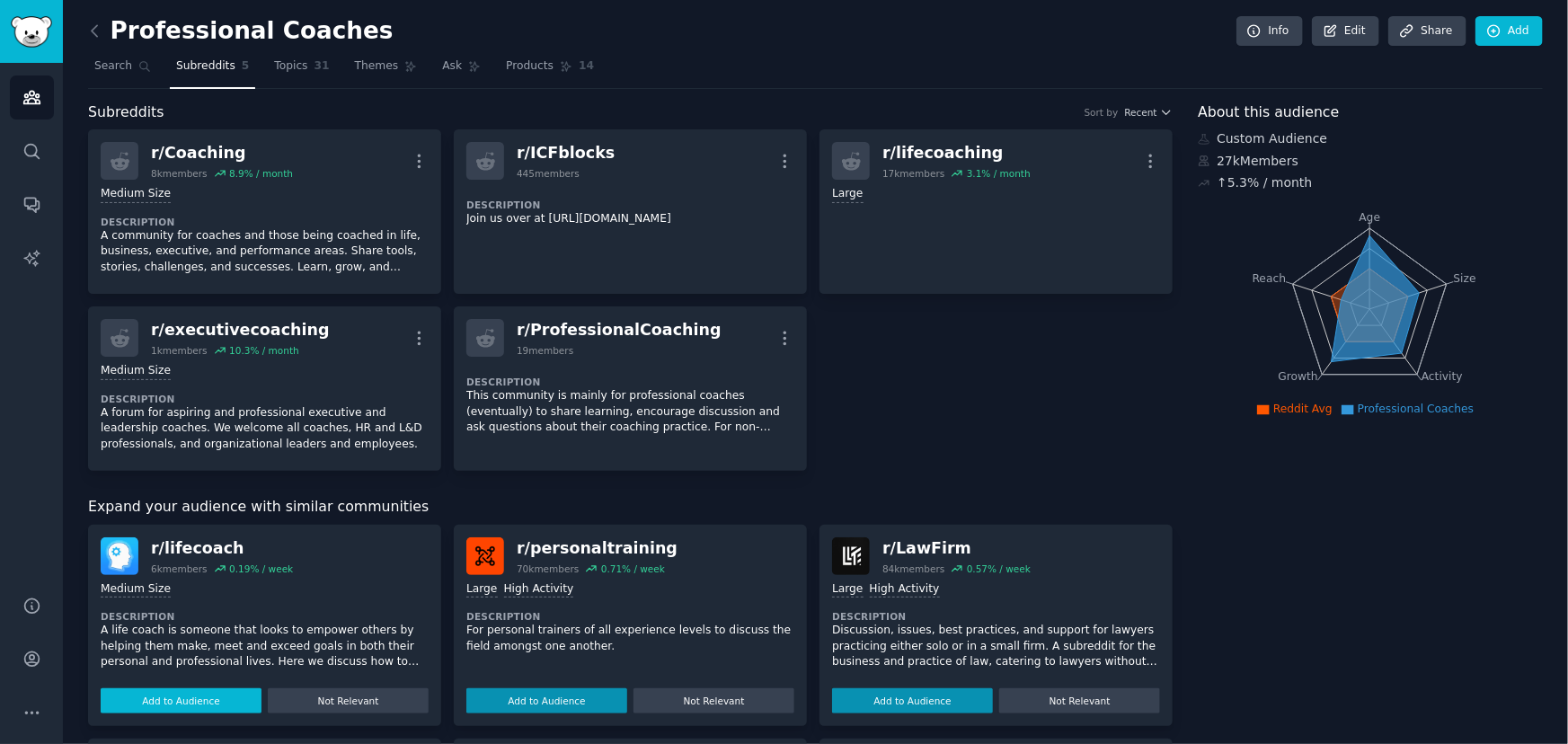
click at [170, 701] on button "Add to Audience" at bounding box center [181, 701] width 161 height 25
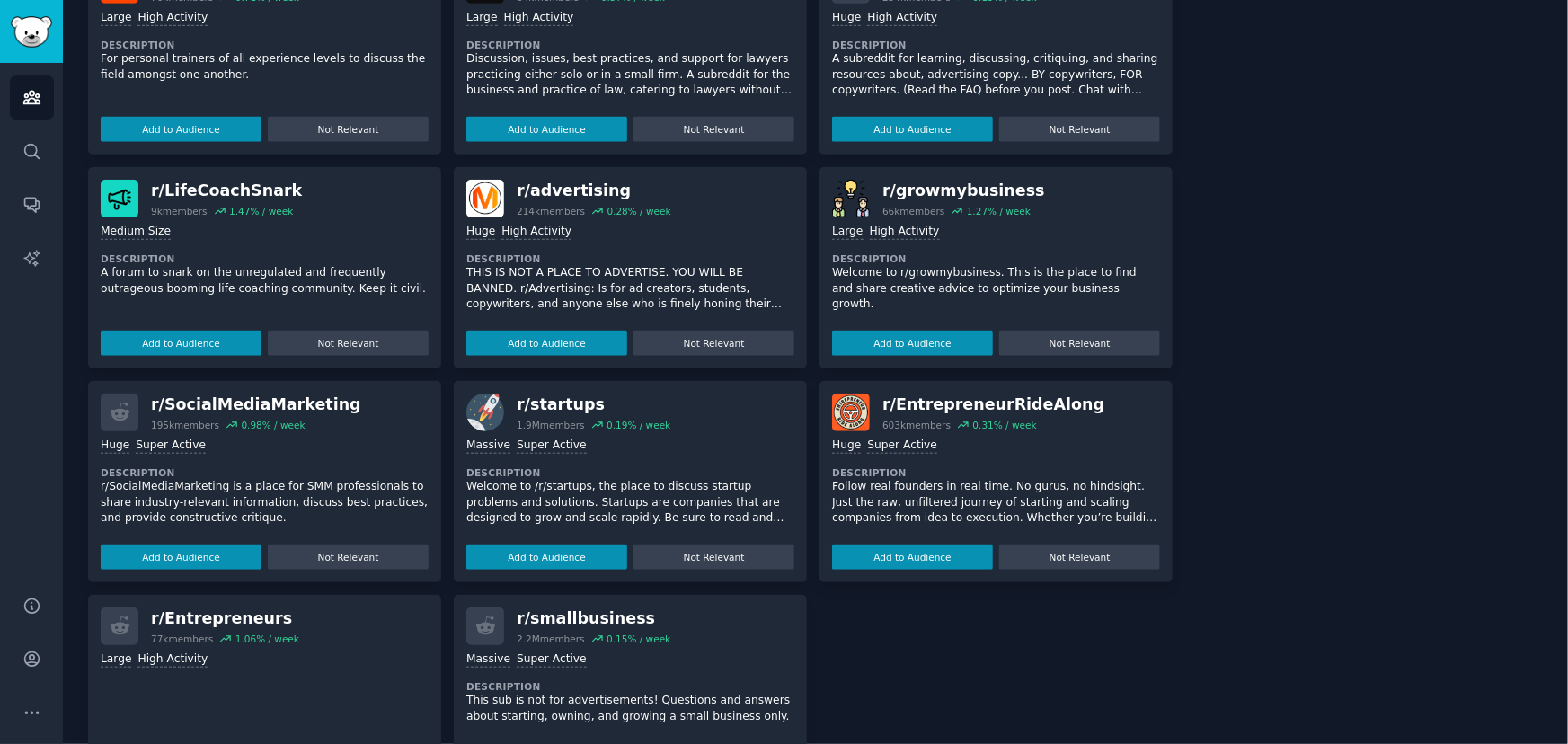
scroll to position [647, 0]
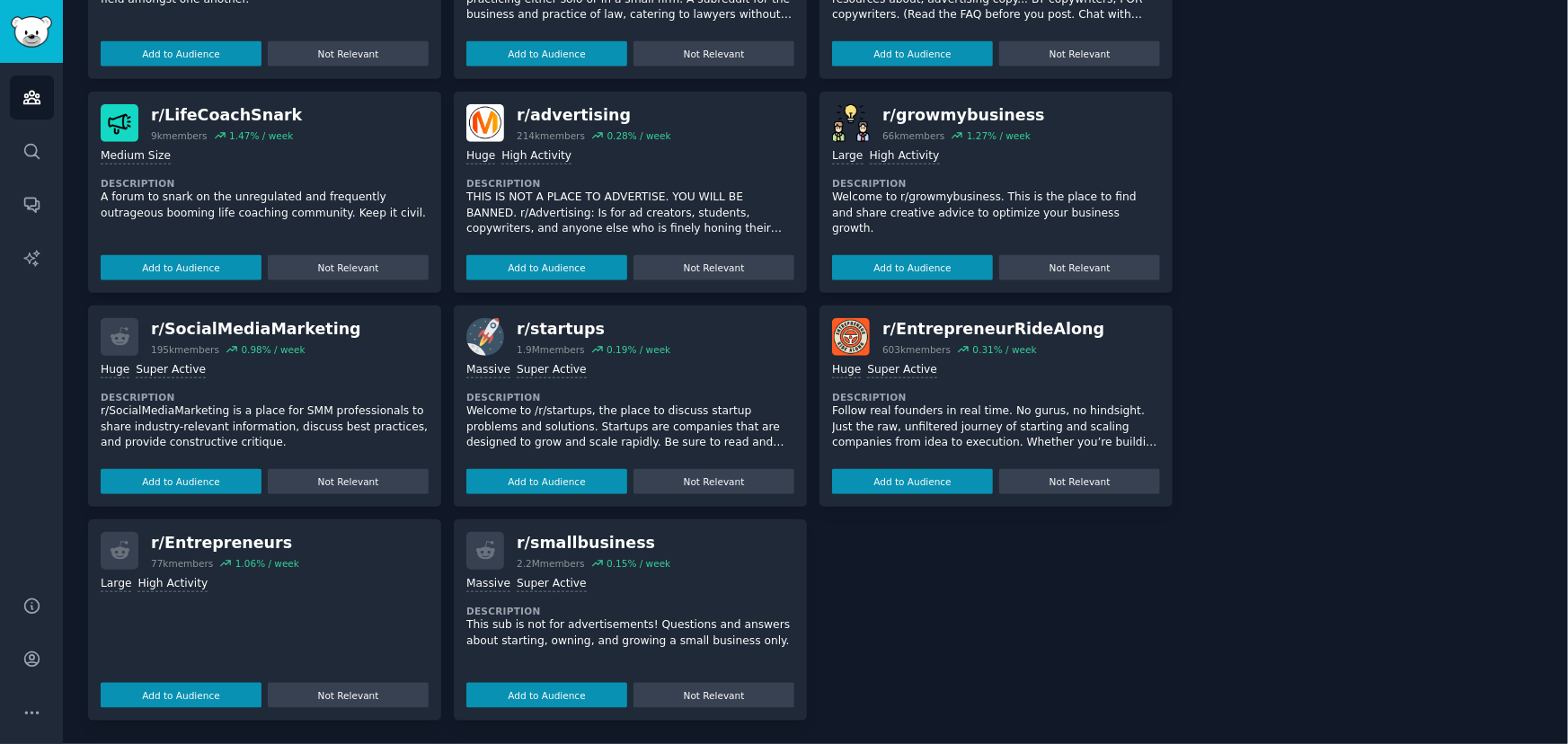
click at [508, 691] on button "Add to Audience" at bounding box center [547, 695] width 161 height 25
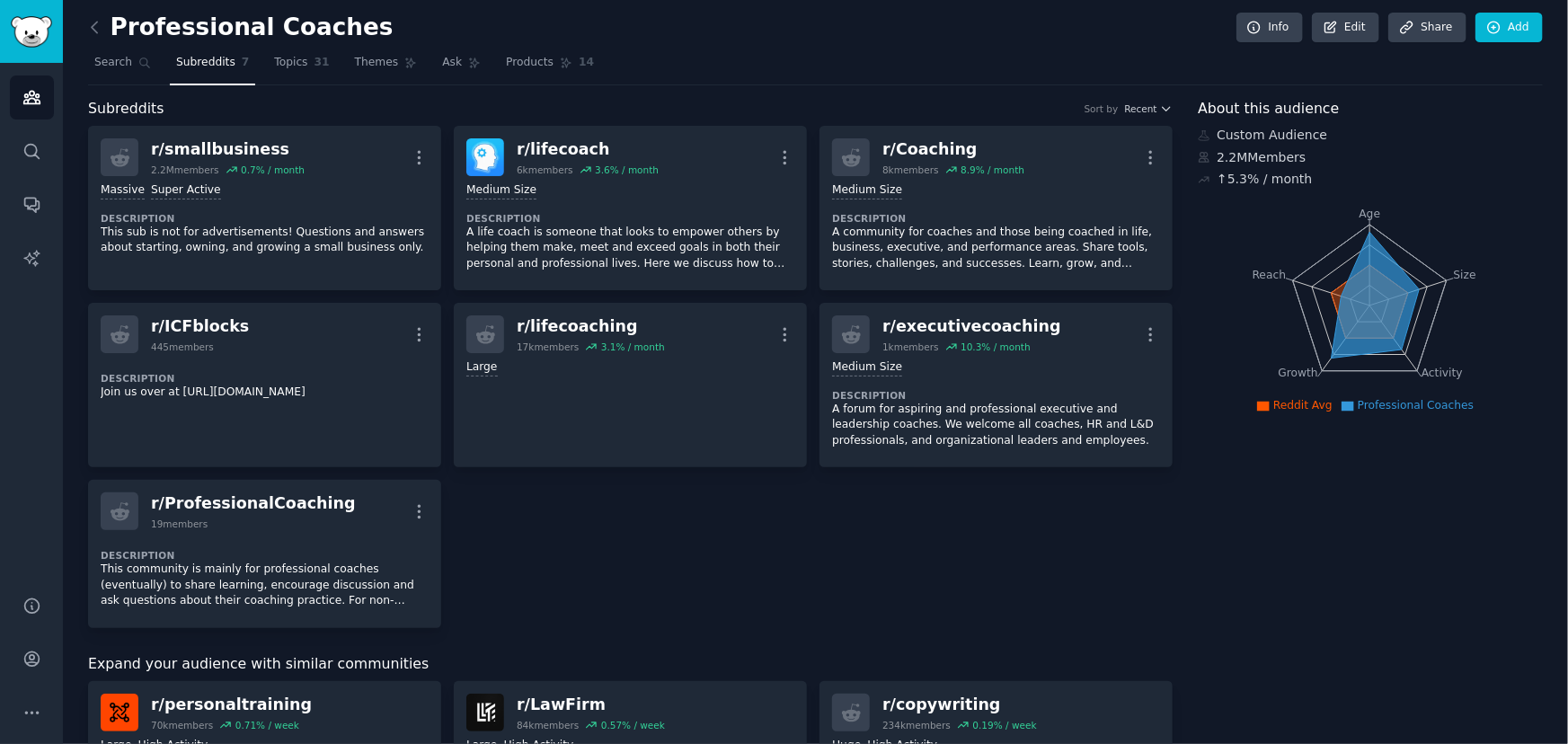
scroll to position [0, 0]
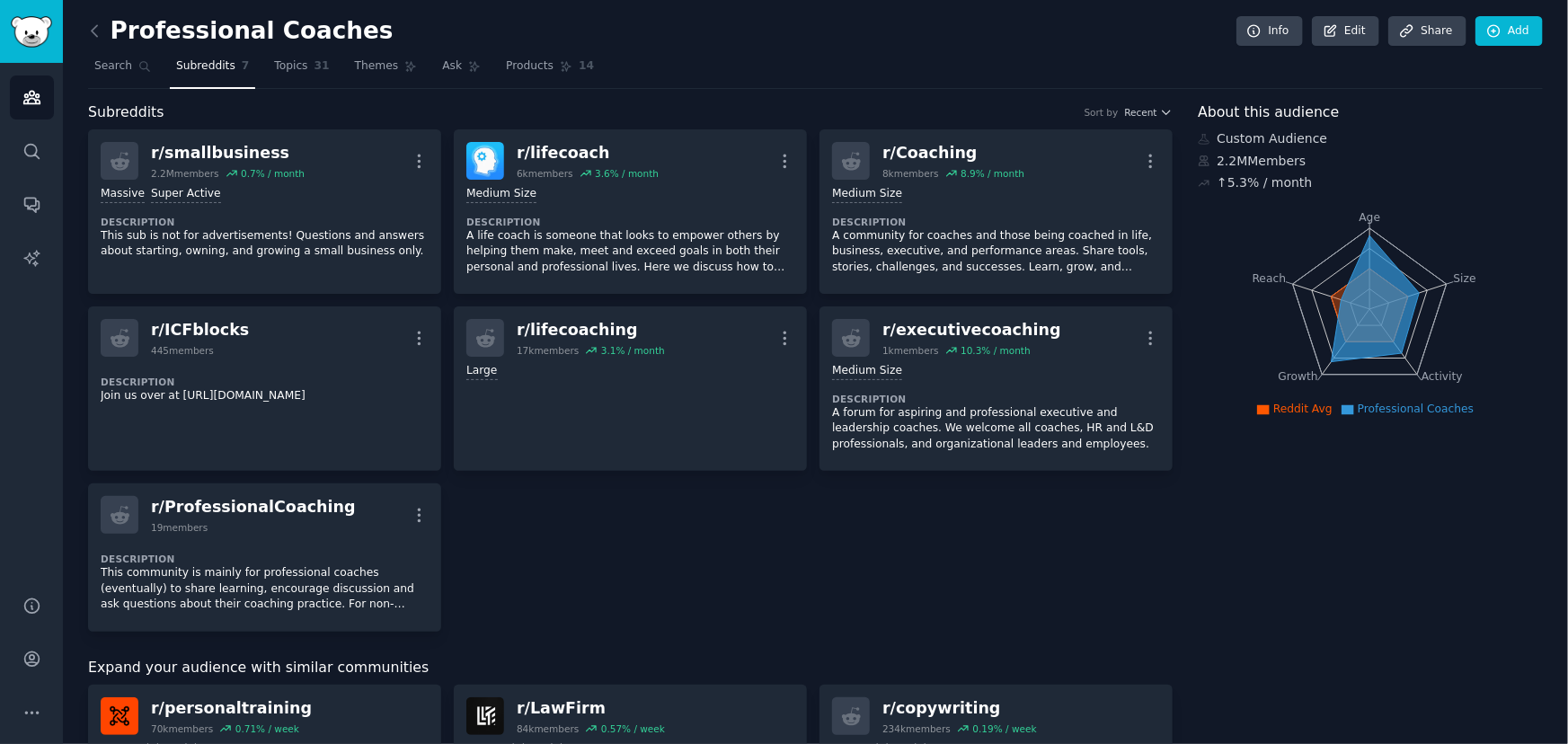
click at [476, 62] on nav "Search Subreddits 7 Topics 31 Themes Ask Products 14" at bounding box center [816, 70] width 1455 height 36
click at [506, 66] on span "Products" at bounding box center [530, 66] width 48 height 16
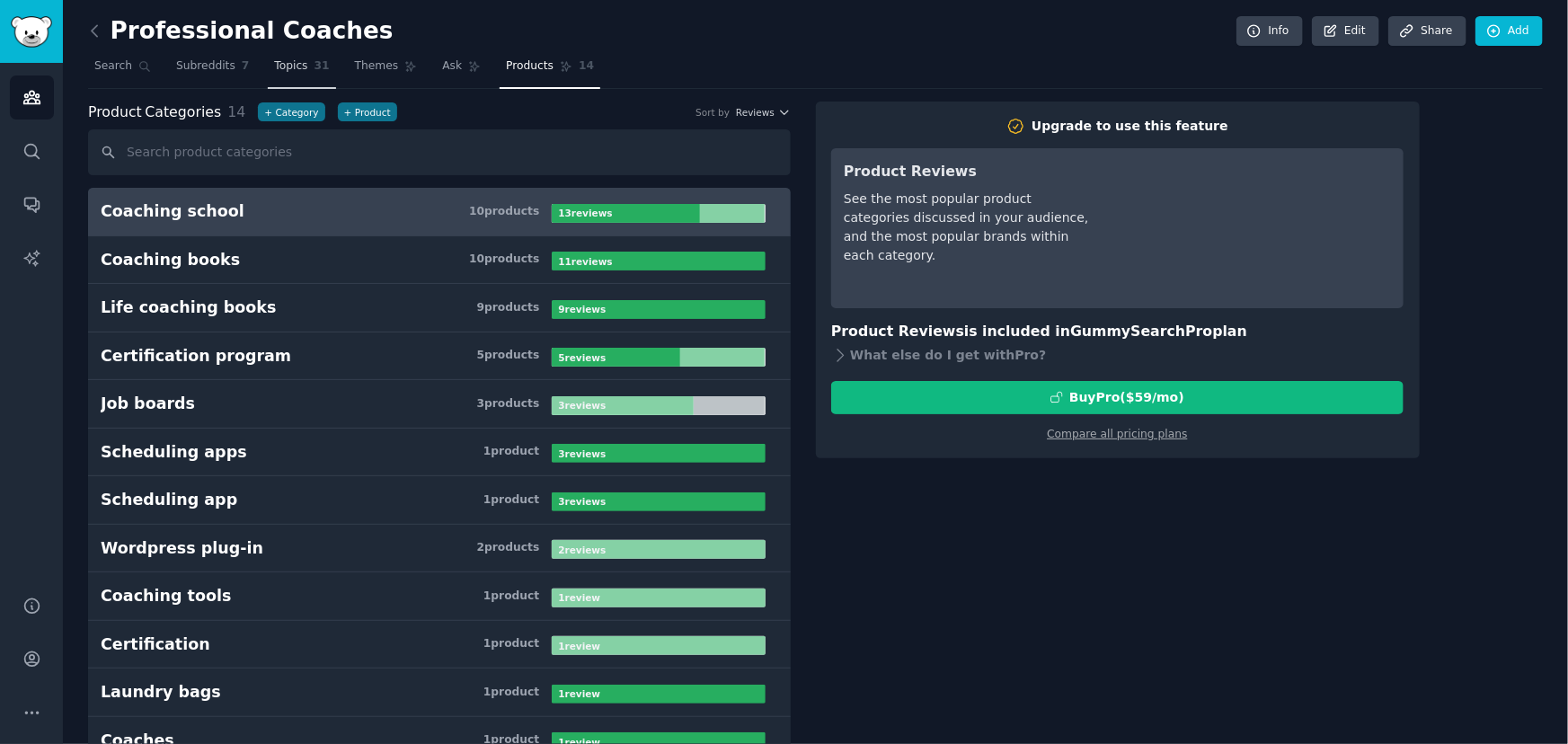
click at [297, 68] on link "Topics 31" at bounding box center [302, 70] width 67 height 36
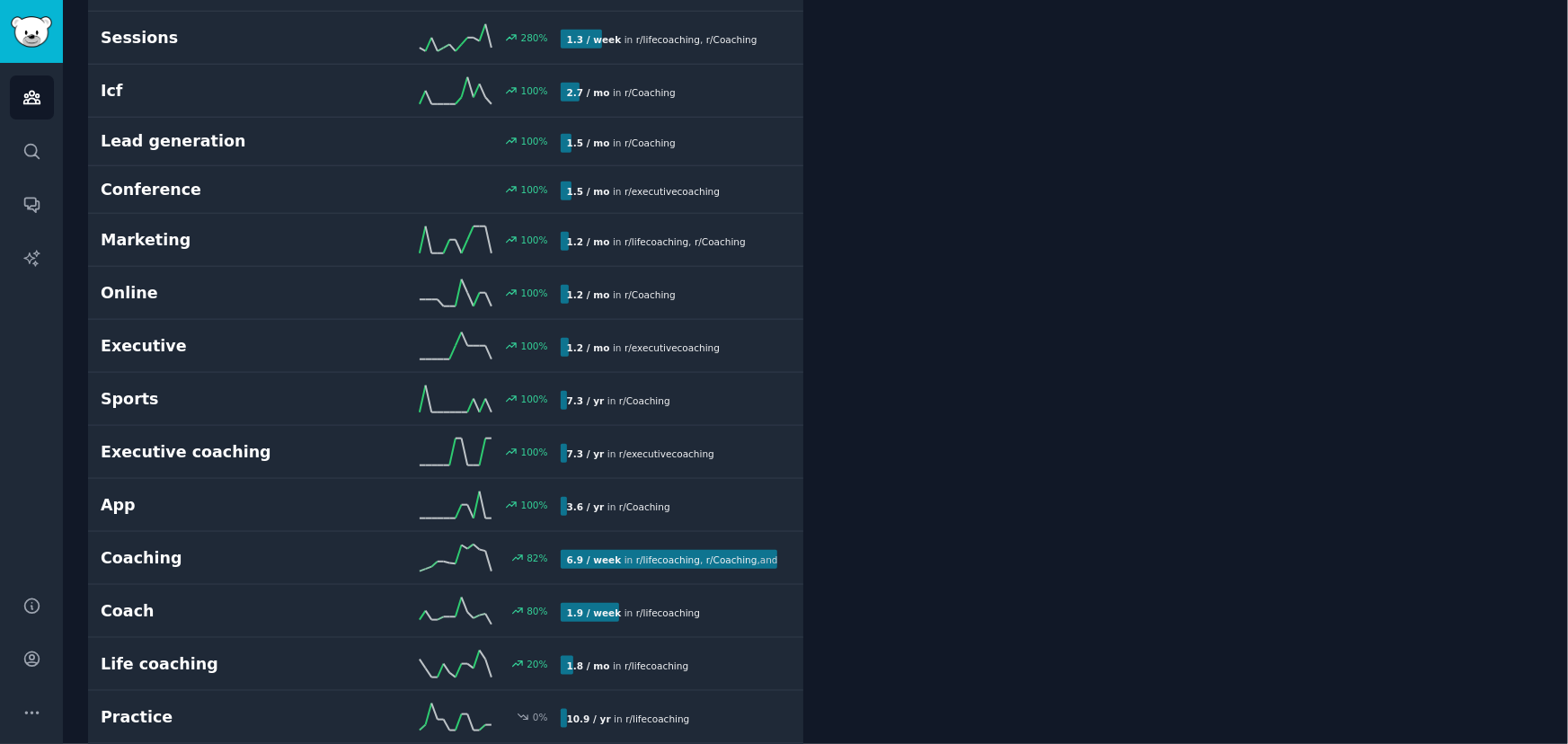
scroll to position [735, 0]
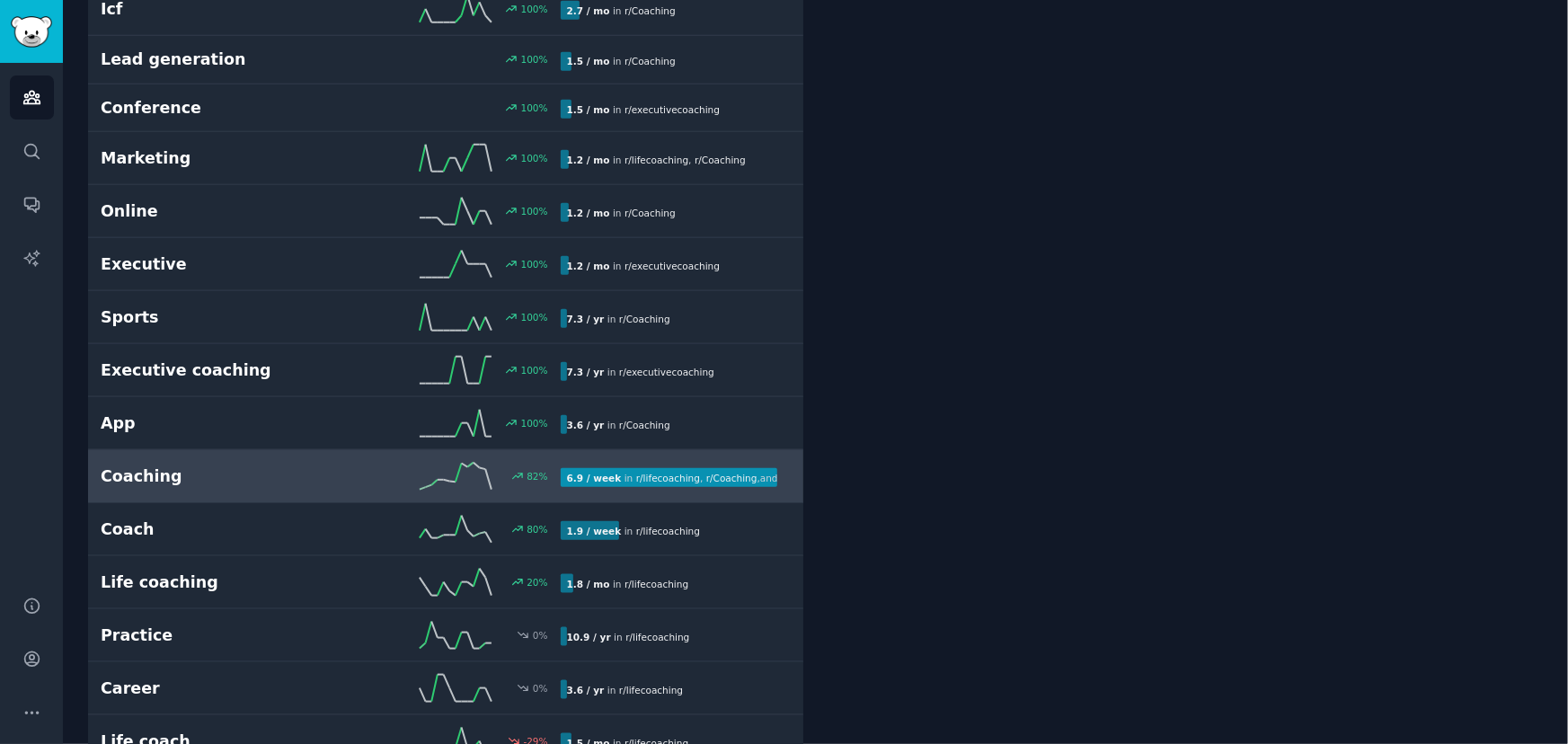
click at [180, 484] on h2 "Coaching" at bounding box center [215, 476] width 230 height 22
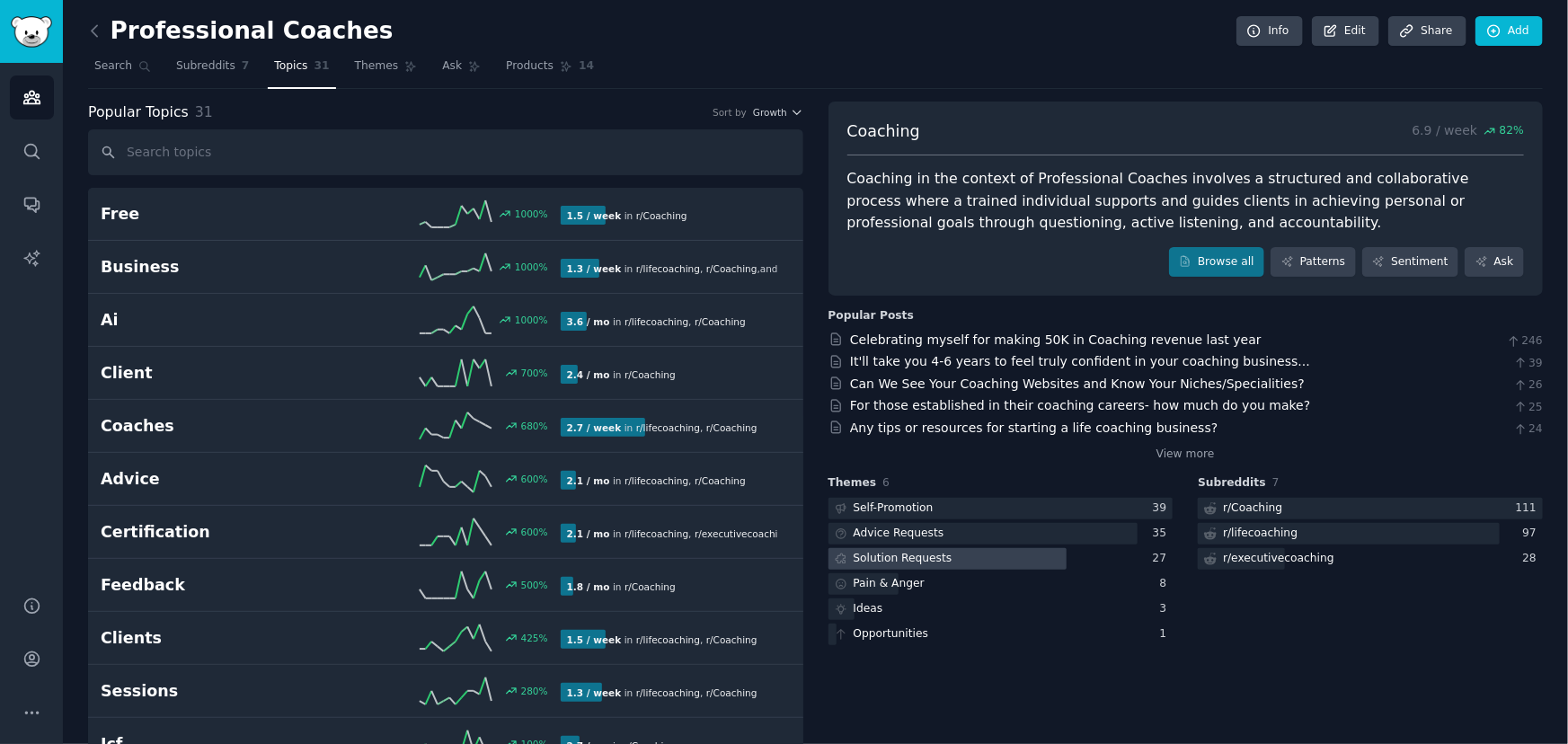
click at [1043, 561] on div at bounding box center [949, 559] width 239 height 22
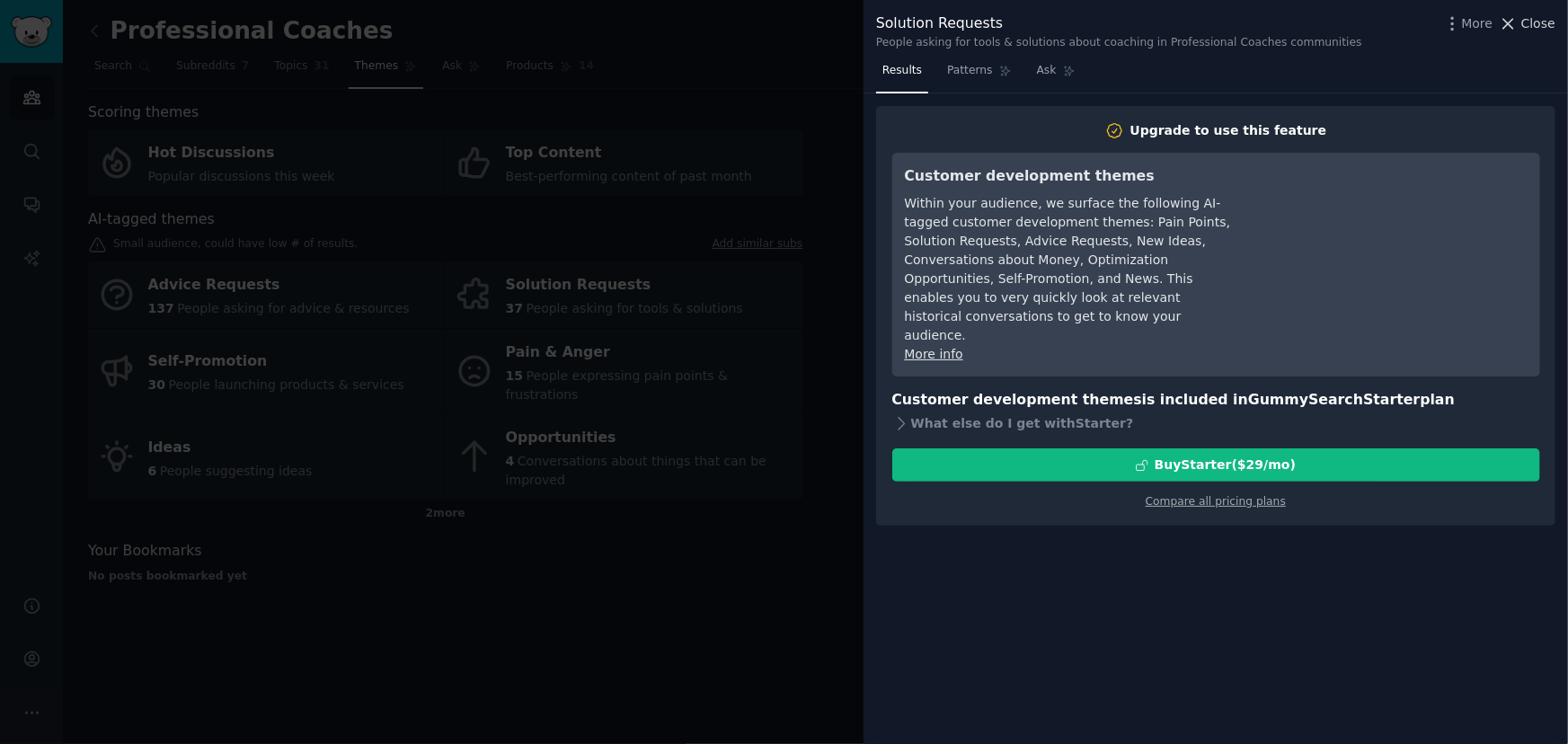
click at [1535, 24] on span "Close" at bounding box center [1538, 24] width 34 height 19
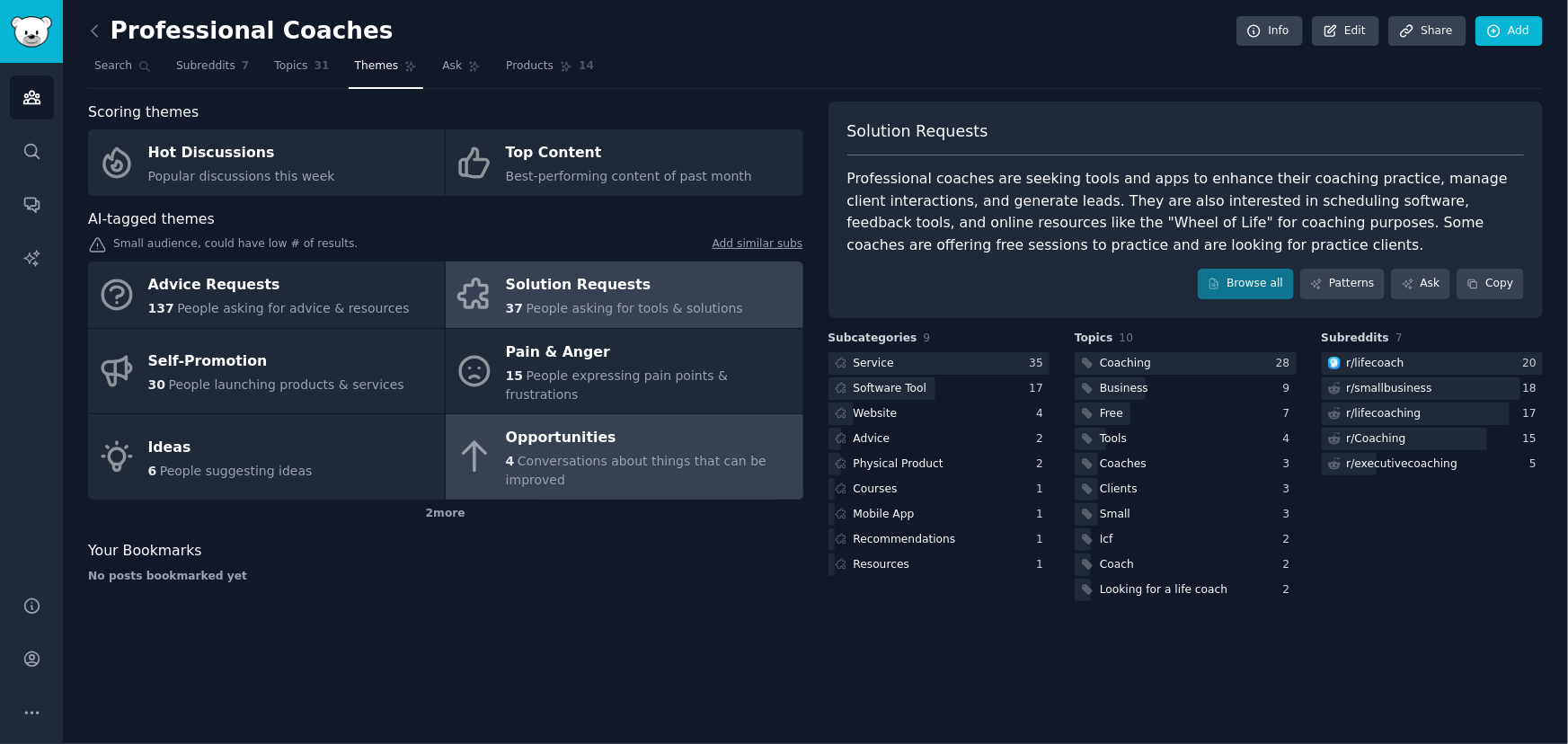
click at [597, 429] on div "Opportunities" at bounding box center [650, 439] width 287 height 29
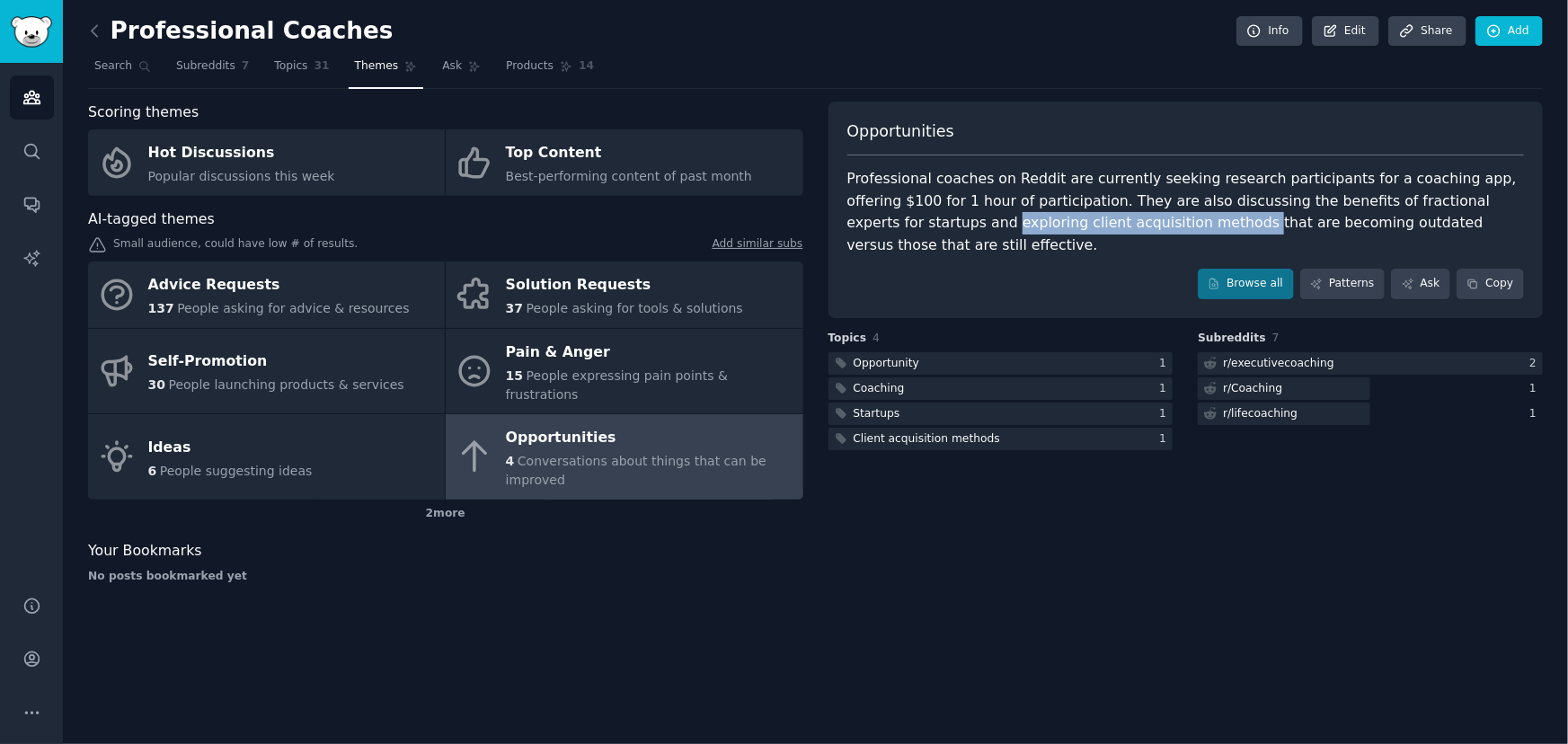
drag, startPoint x: 846, startPoint y: 225, endPoint x: 1076, endPoint y: 226, distance: 230.0
click at [1076, 226] on div "Professional coaches on Reddit are currently seeking research participants for …" at bounding box center [1186, 213] width 678 height 88
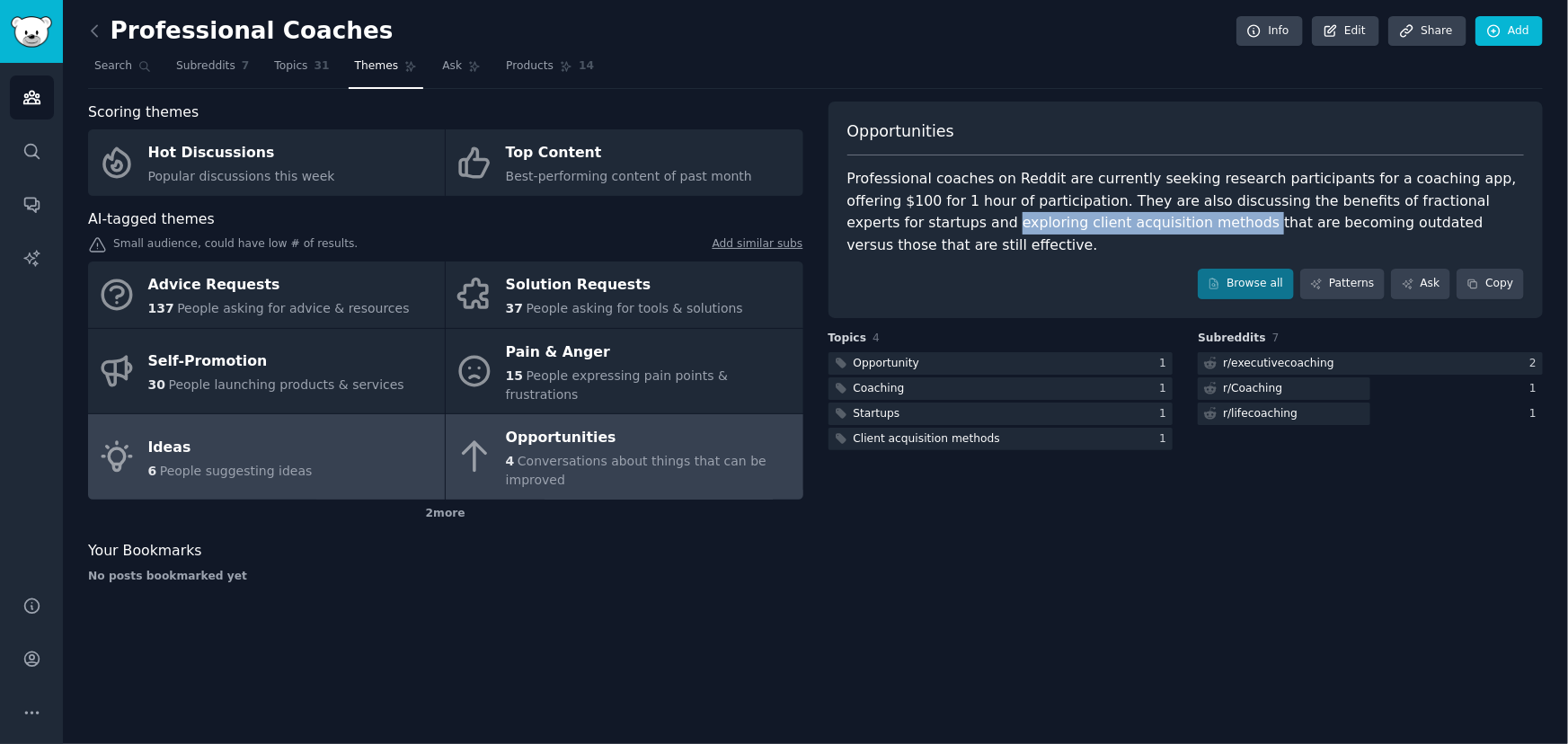
click at [319, 435] on link "Ideas 6 People suggesting ideas" at bounding box center [266, 457] width 357 height 85
